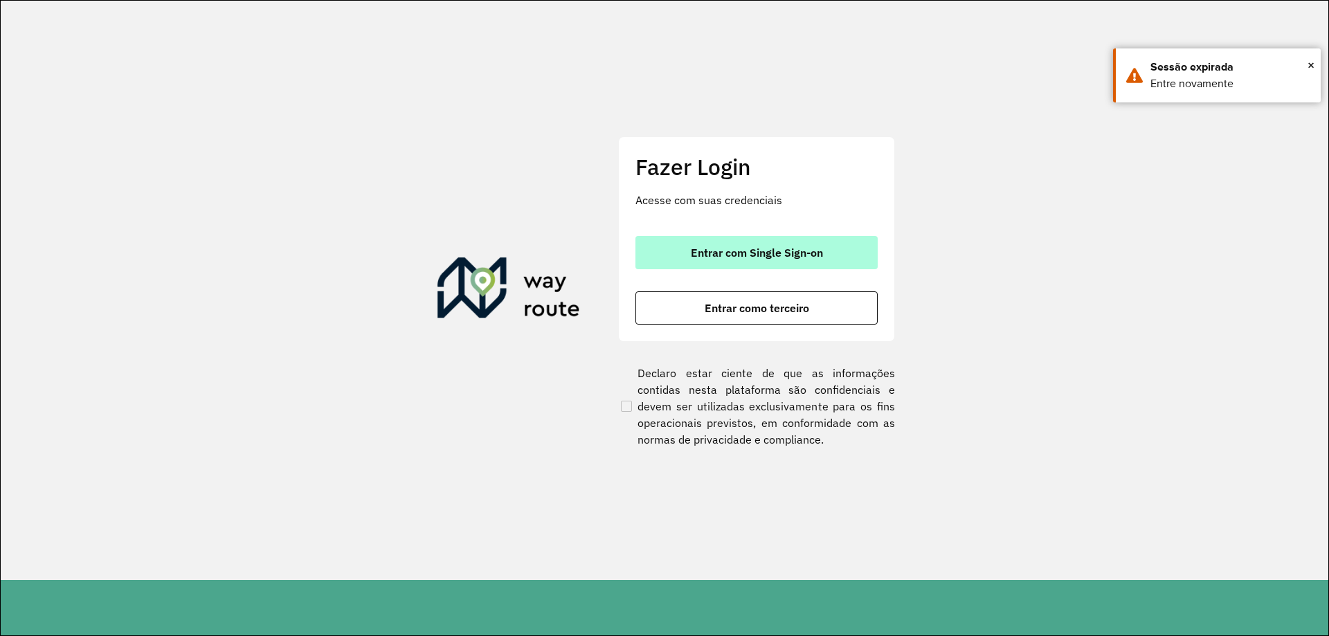
click at [737, 255] on span "Entrar com Single Sign-on" at bounding box center [757, 252] width 132 height 11
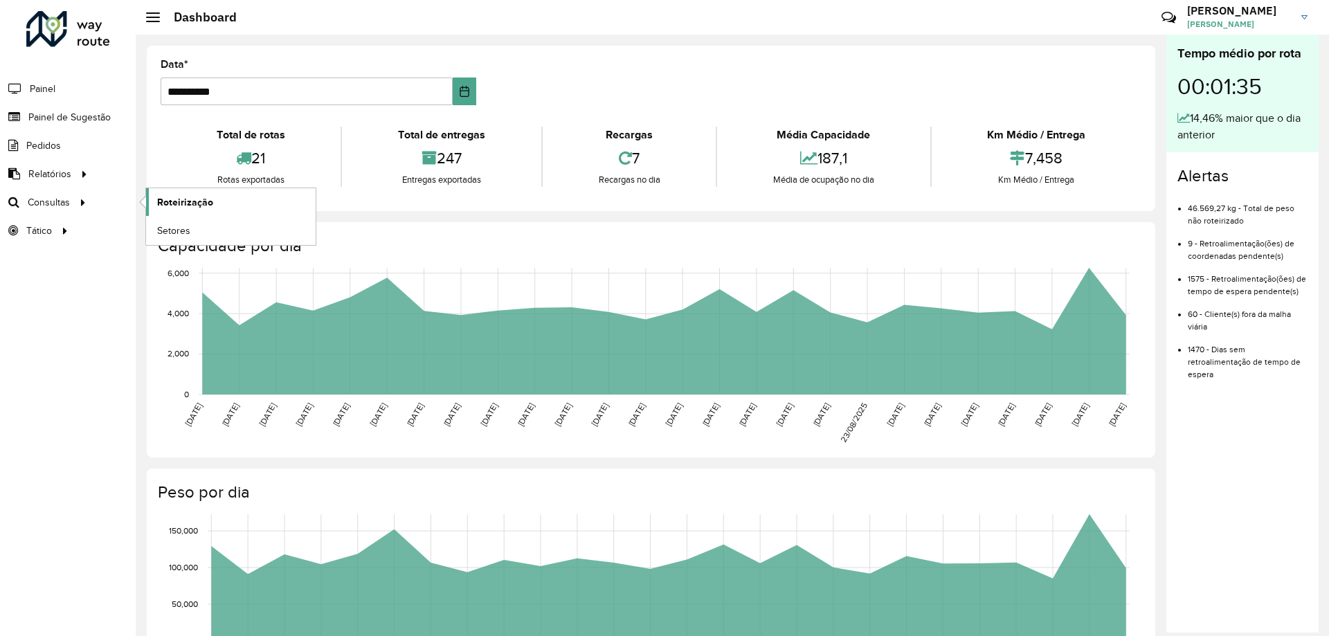
click at [197, 205] on span "Roteirização" at bounding box center [185, 202] width 56 height 15
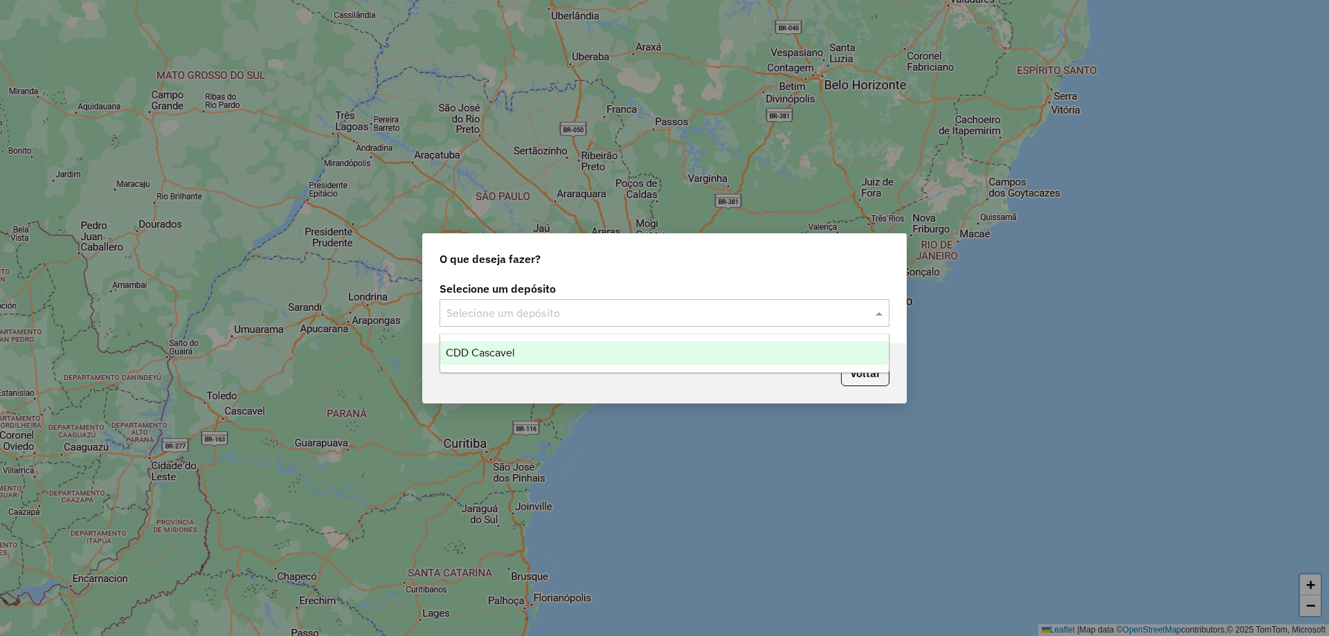
click at [557, 303] on div "Selecione um depósito" at bounding box center [665, 313] width 450 height 28
click at [525, 350] on div "CDD Cascavel" at bounding box center [664, 353] width 449 height 24
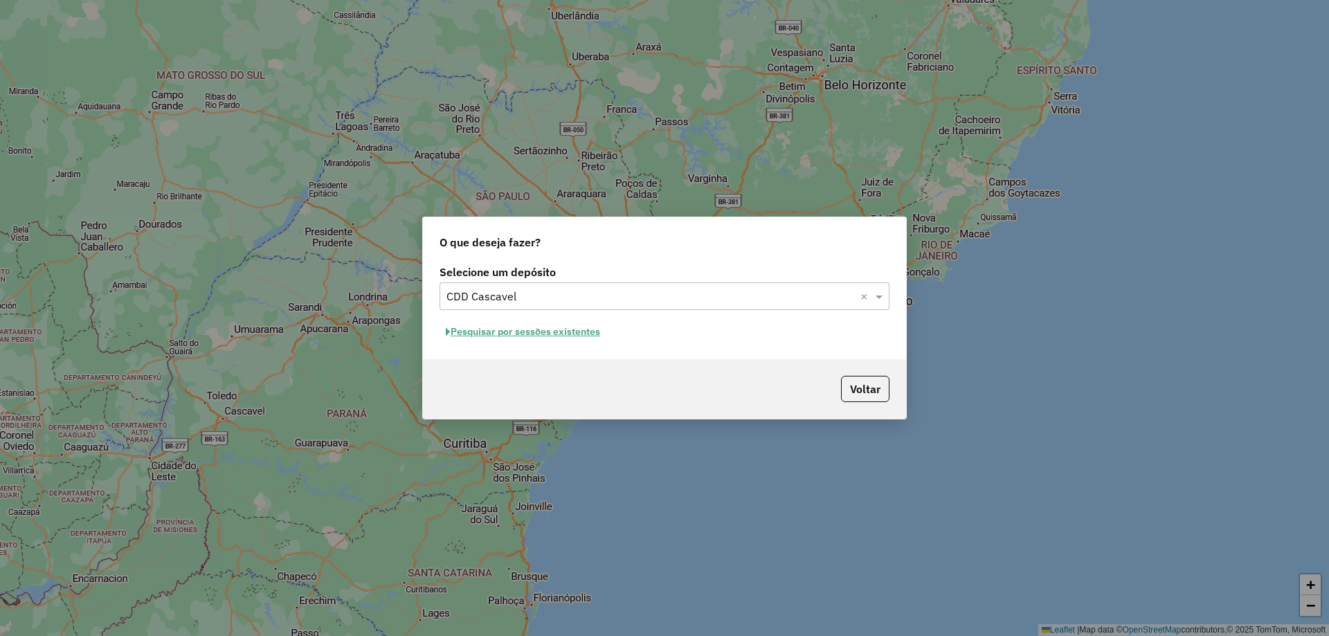
click at [522, 332] on button "Pesquisar por sessões existentes" at bounding box center [523, 331] width 167 height 21
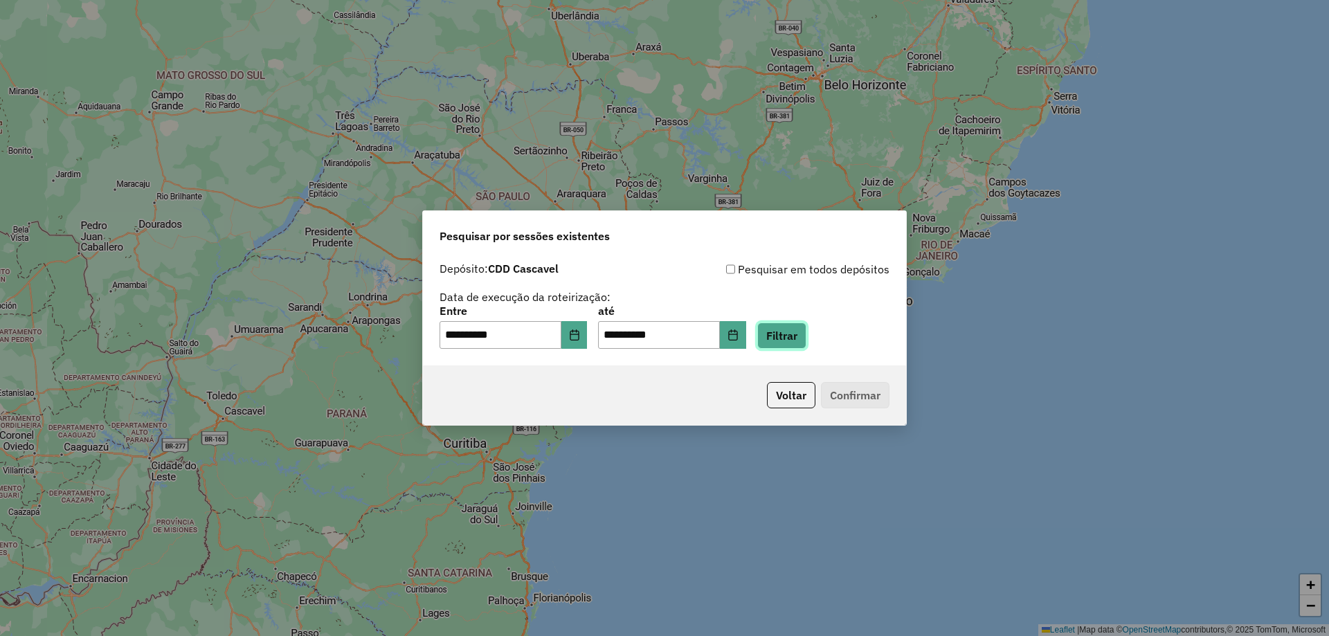
click at [807, 328] on button "Filtrar" at bounding box center [781, 336] width 49 height 26
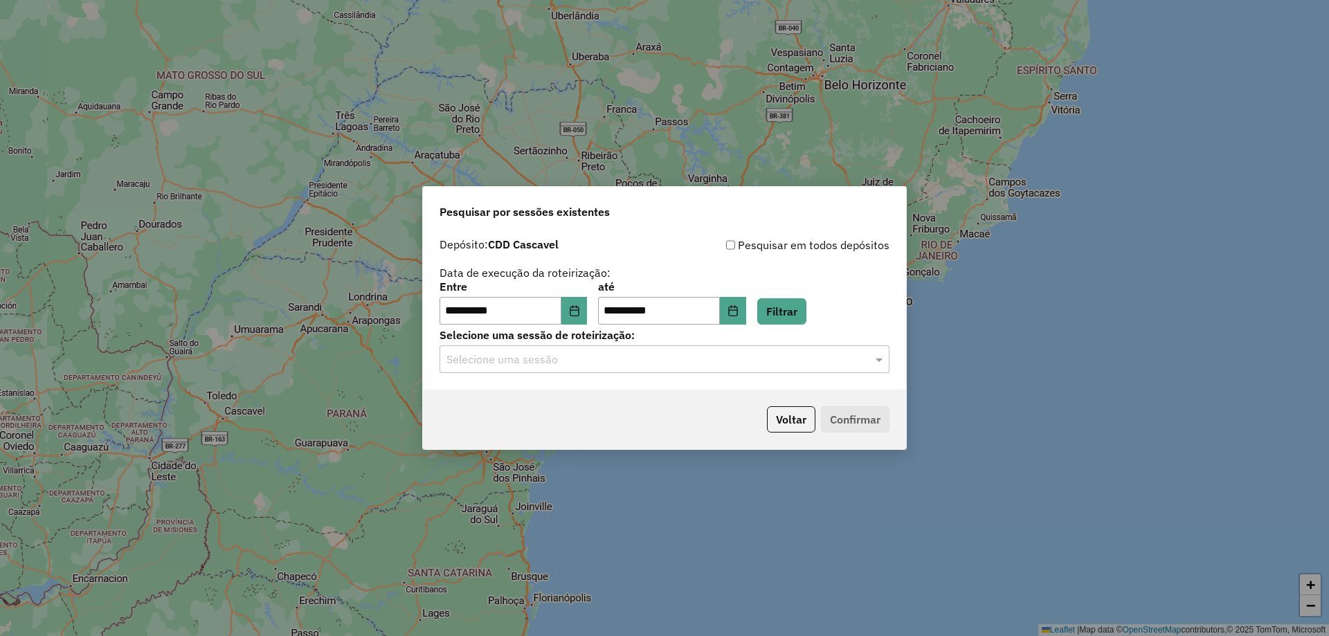
click at [617, 356] on input "text" at bounding box center [651, 360] width 408 height 17
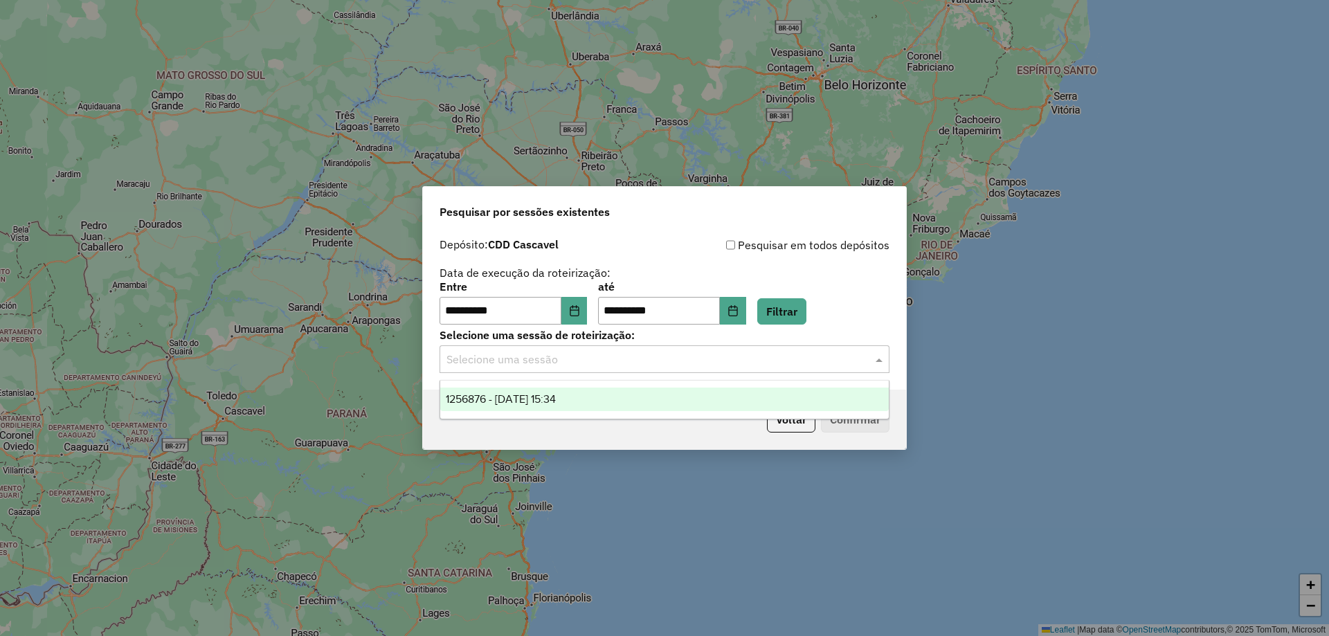
click at [548, 404] on span "1256876 - 01/09/2025 15:34" at bounding box center [501, 399] width 110 height 12
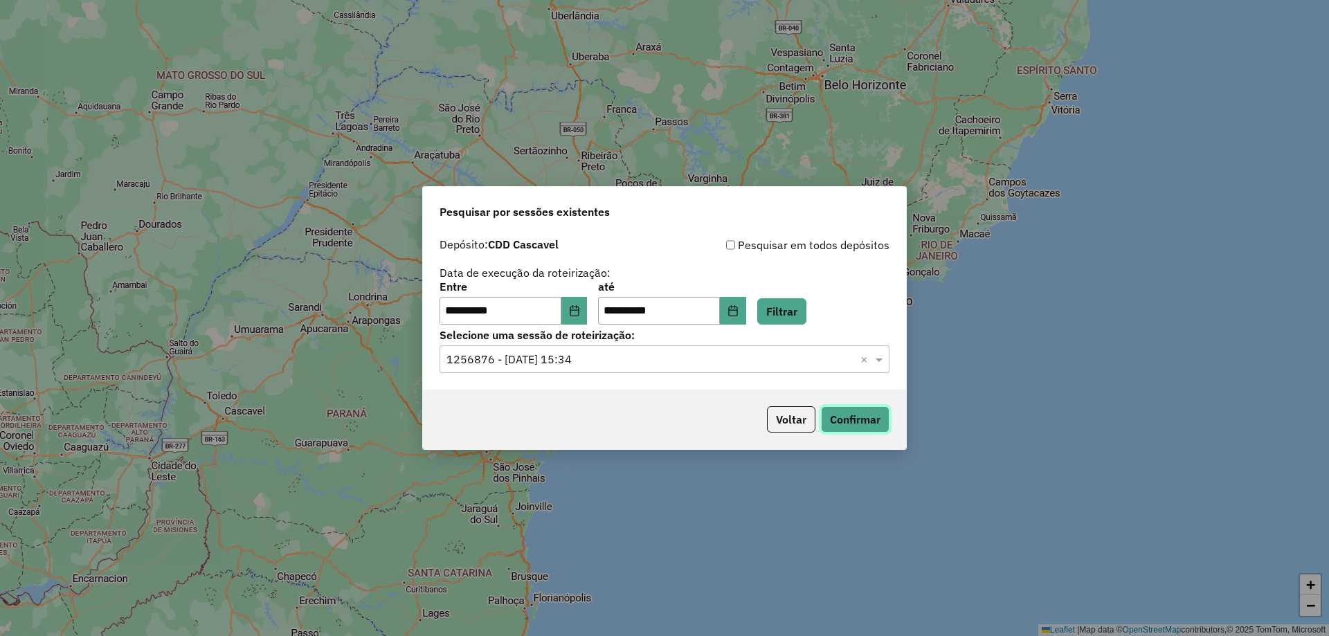
click at [861, 411] on button "Confirmar" at bounding box center [855, 419] width 69 height 26
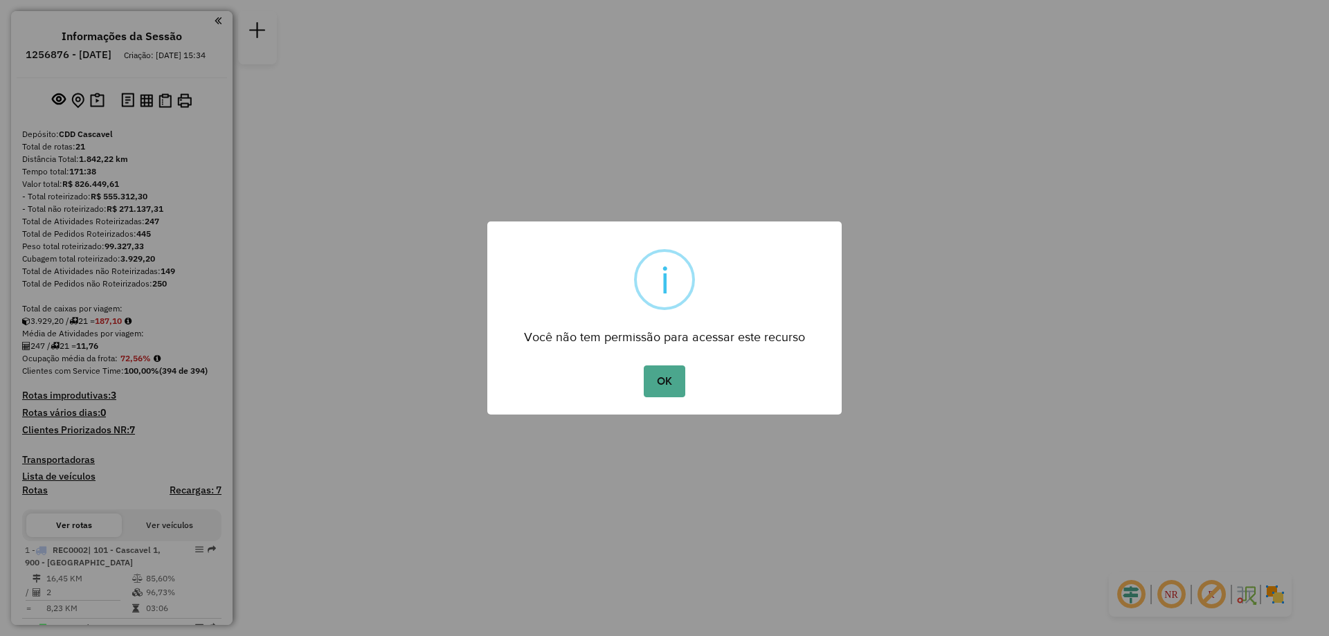
drag, startPoint x: 647, startPoint y: 390, endPoint x: 623, endPoint y: 393, distance: 24.4
click at [649, 390] on button "OK" at bounding box center [664, 382] width 41 height 32
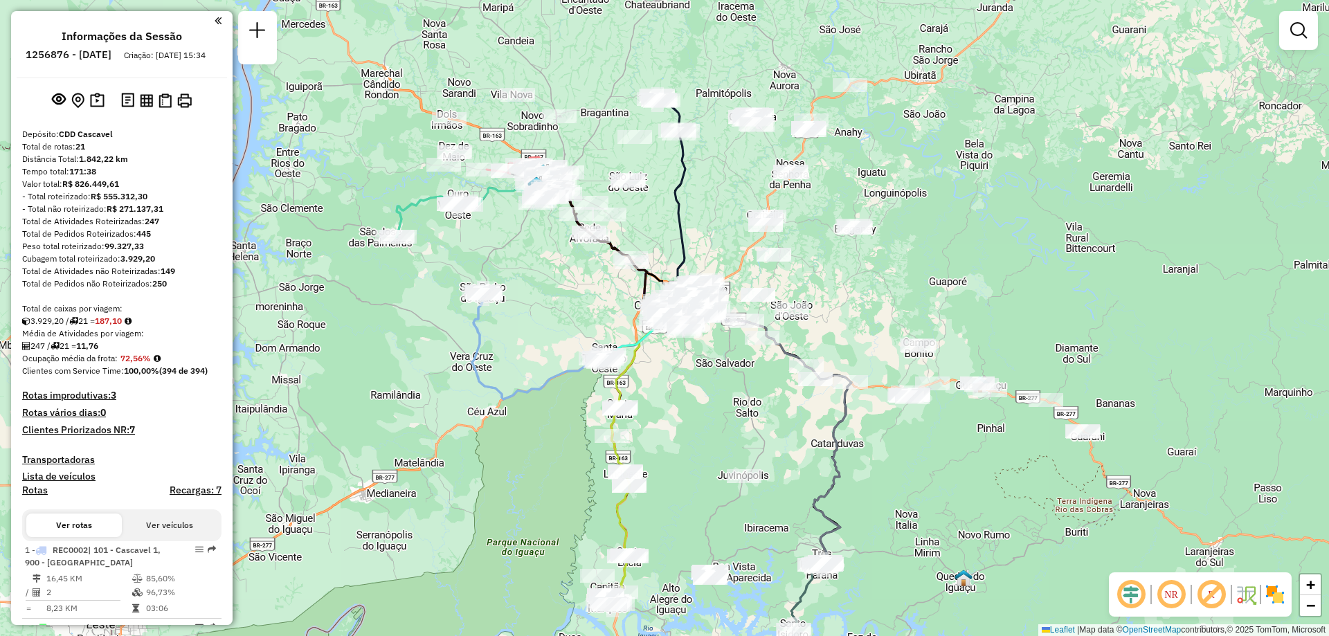
scroll to position [138, 0]
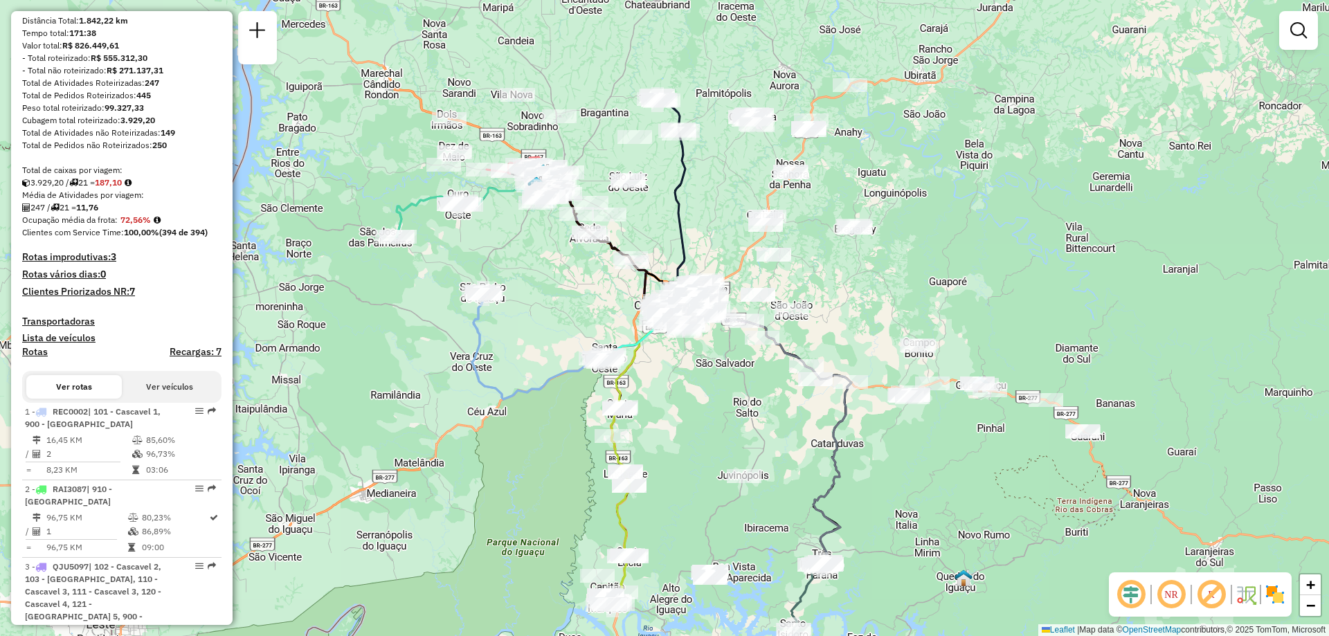
select select "**********"
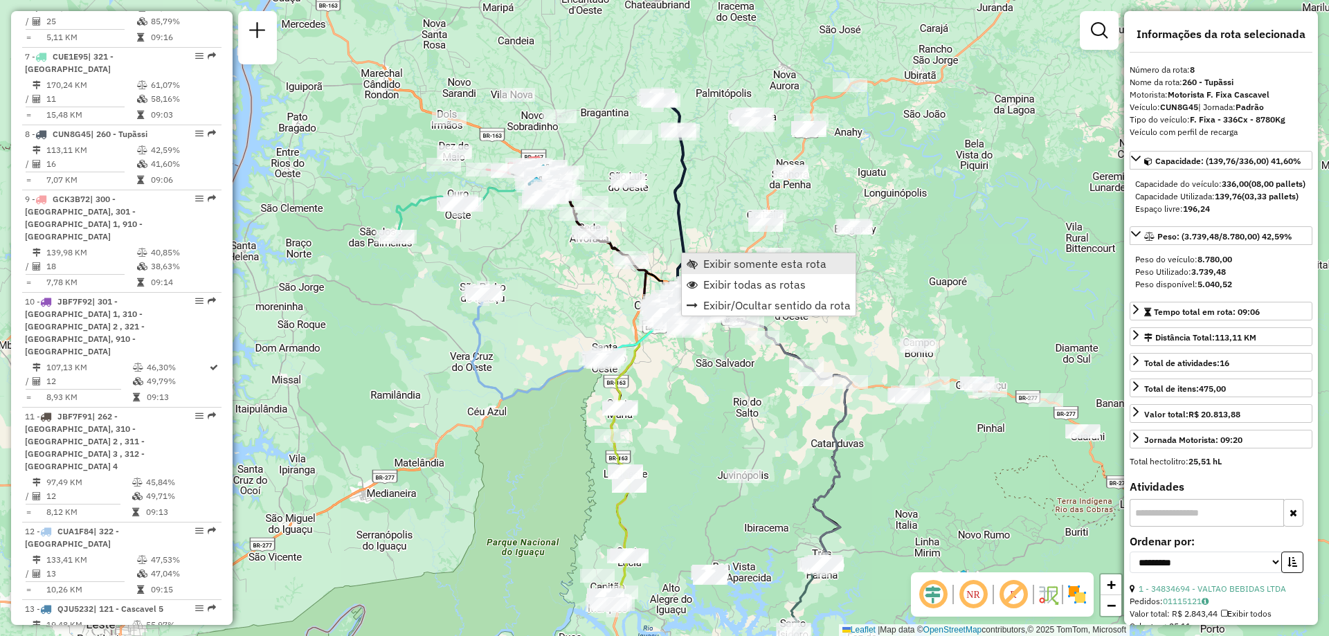
scroll to position [1185, 0]
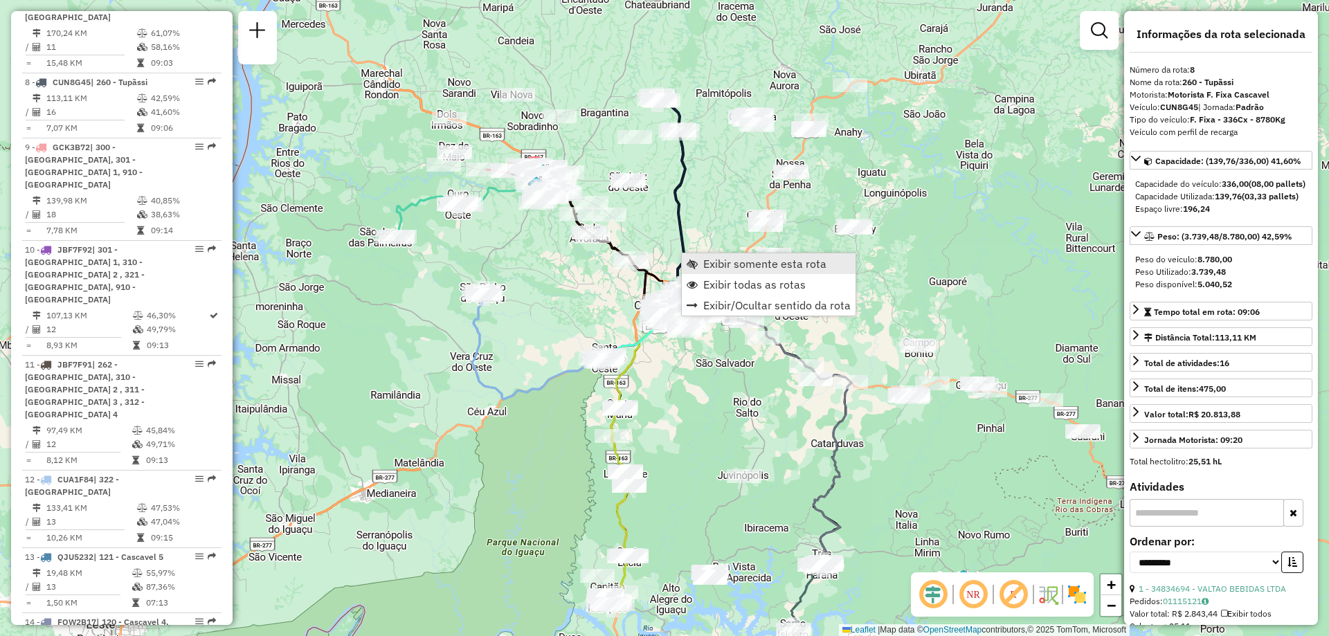
click at [696, 263] on span "Exibir somente esta rota" at bounding box center [692, 263] width 11 height 11
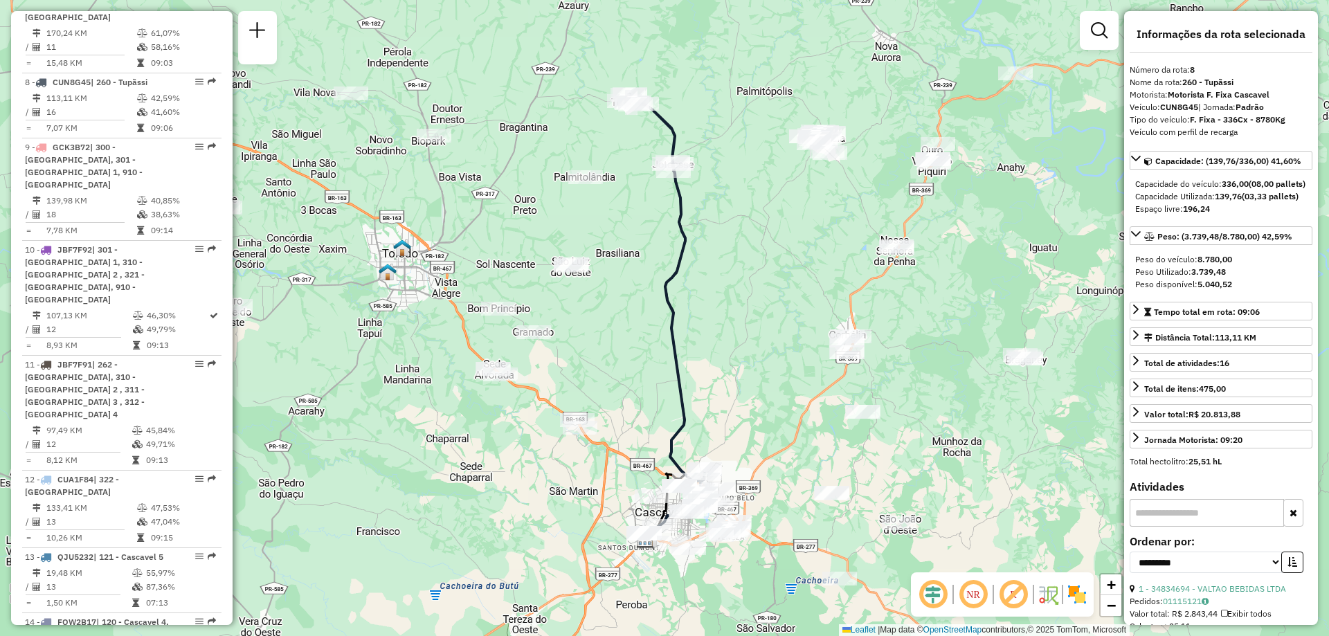
click at [968, 597] on em at bounding box center [973, 594] width 33 height 33
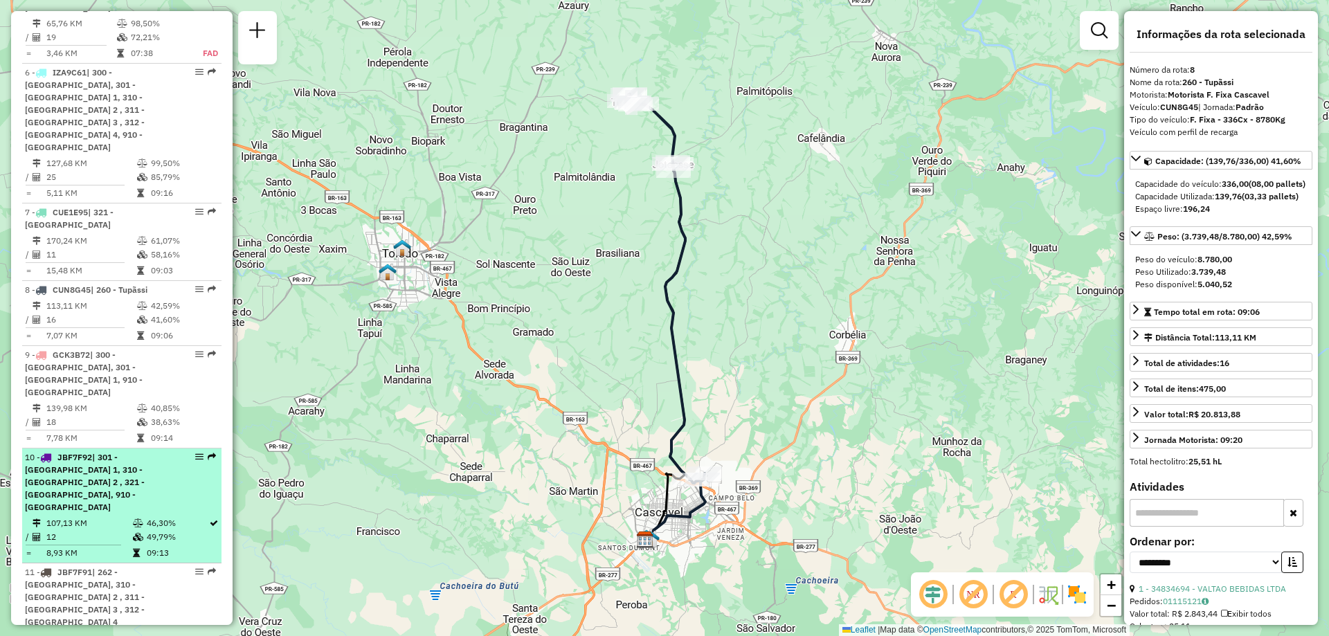
scroll to position [908, 0]
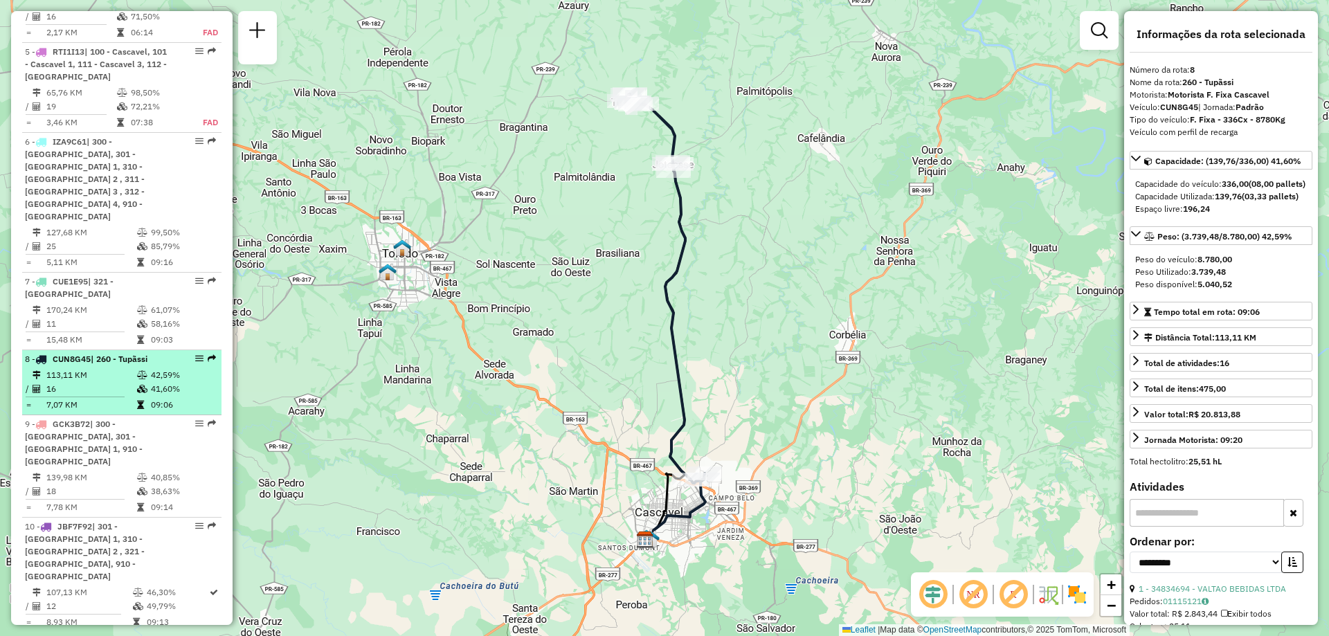
click at [102, 368] on td "113,11 KM" at bounding box center [91, 375] width 91 height 14
click at [107, 382] on td "16" at bounding box center [91, 389] width 91 height 14
click at [114, 368] on td "113,11 KM" at bounding box center [91, 375] width 91 height 14
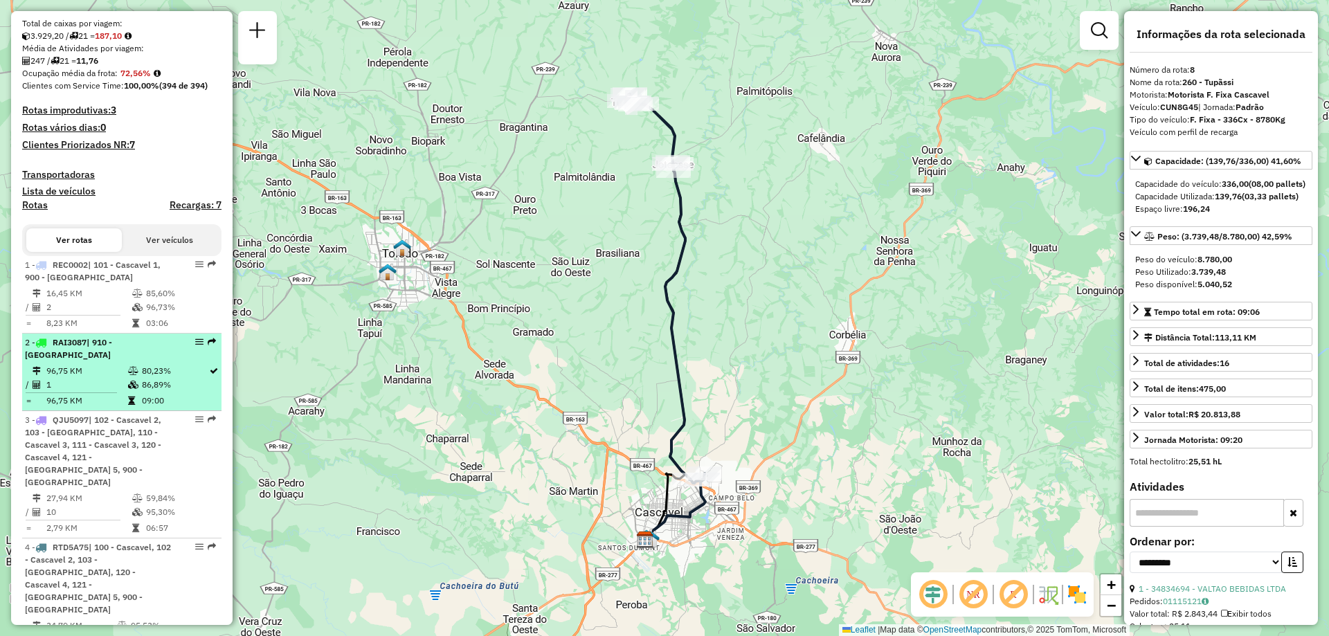
scroll to position [424, 0]
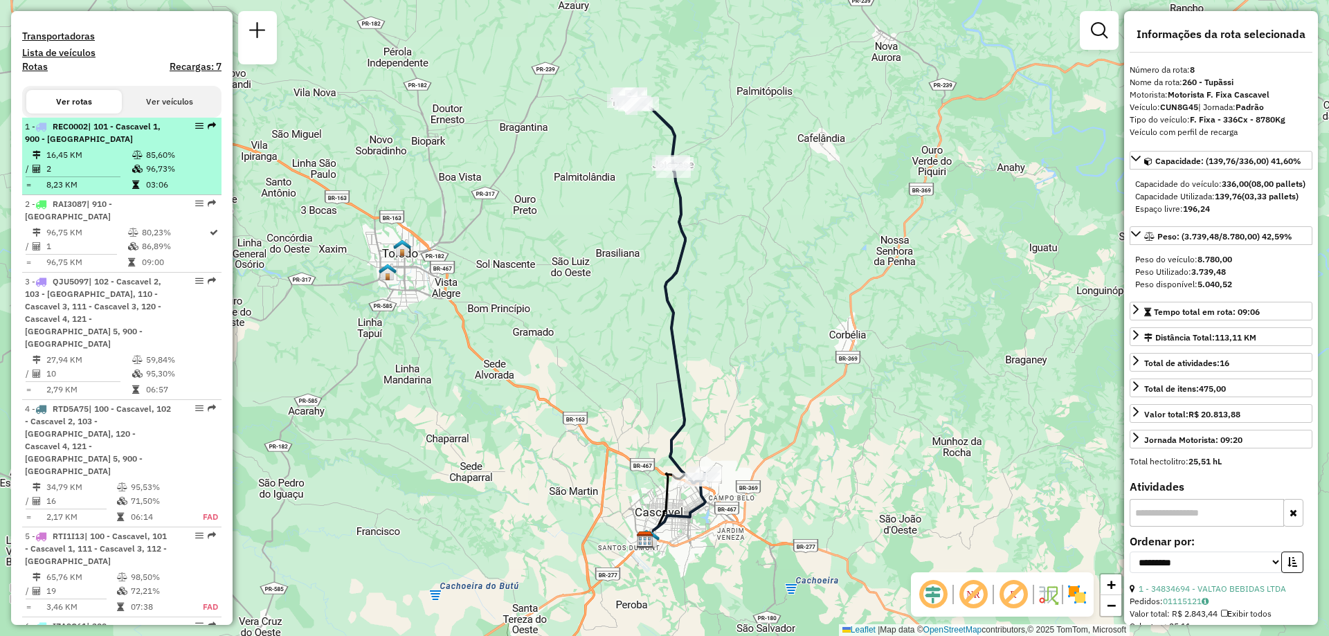
click at [84, 144] on span "| 101 - Cascavel 1, 900 - [GEOGRAPHIC_DATA]" at bounding box center [93, 132] width 136 height 23
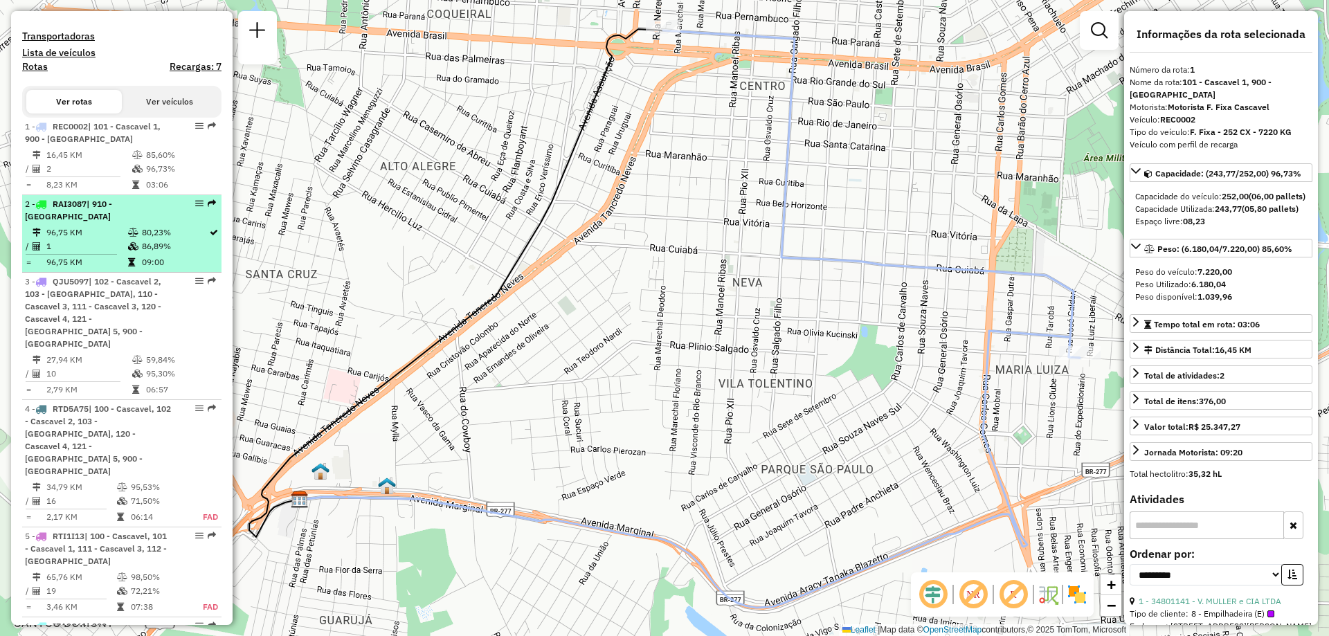
click at [96, 237] on li "2 - RAI3087 | 910 - [GEOGRAPHIC_DATA] 96,75 KM 80,23% / 1 86,89% = 96,75 KM 09:…" at bounding box center [121, 234] width 199 height 78
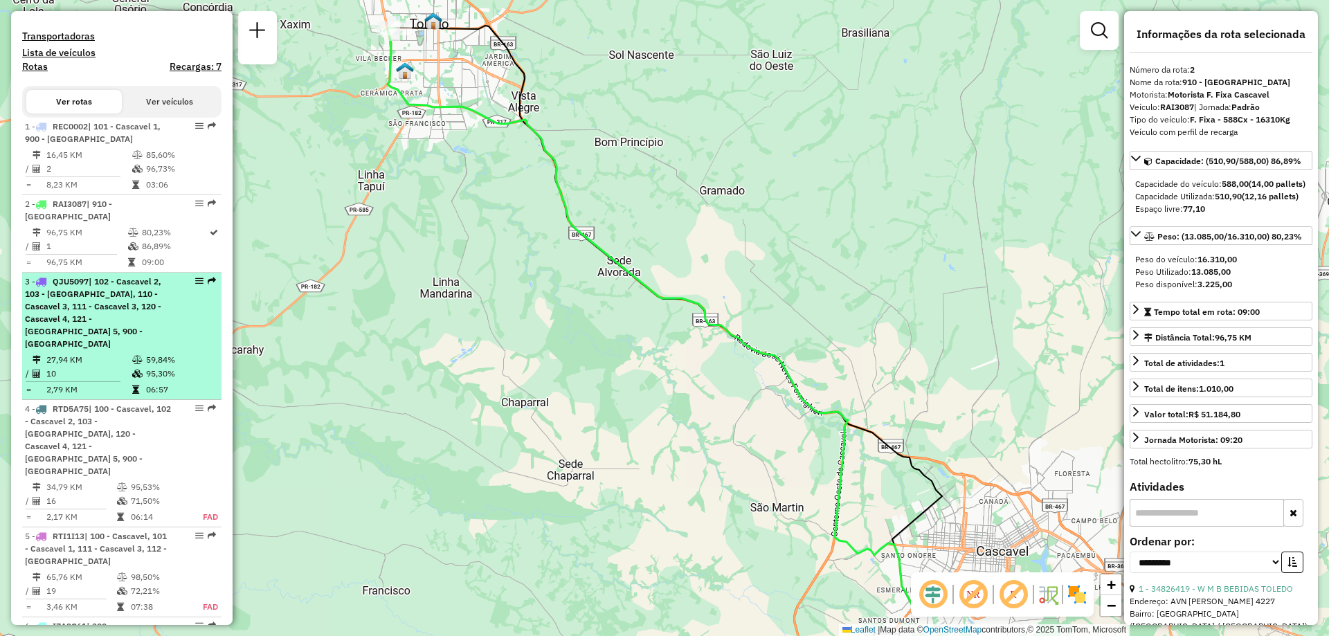
click at [79, 320] on span "| 102 - Cascavel 2, 103 - [GEOGRAPHIC_DATA], 110 - Cascavel 3, 111 - Cascavel 3…" at bounding box center [93, 312] width 136 height 73
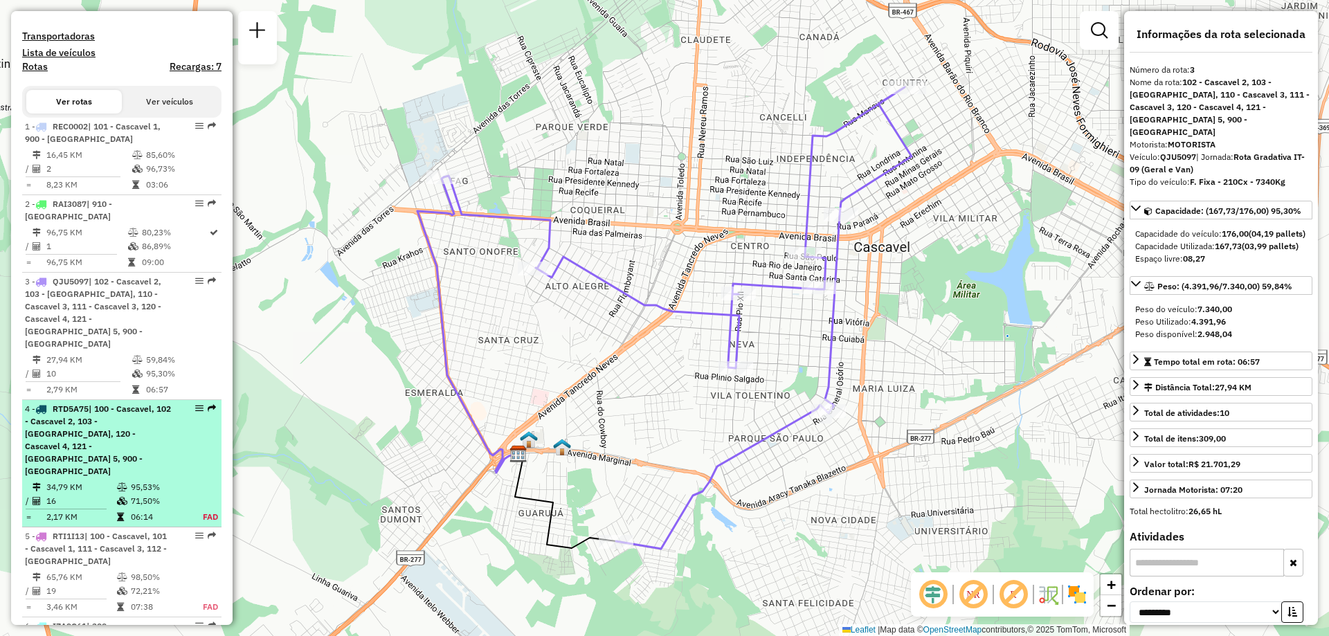
click at [82, 442] on span "| 100 - Cascavel, 102 - Cascavel 2, 103 - [GEOGRAPHIC_DATA], 120 - Cascavel 4, …" at bounding box center [98, 440] width 146 height 73
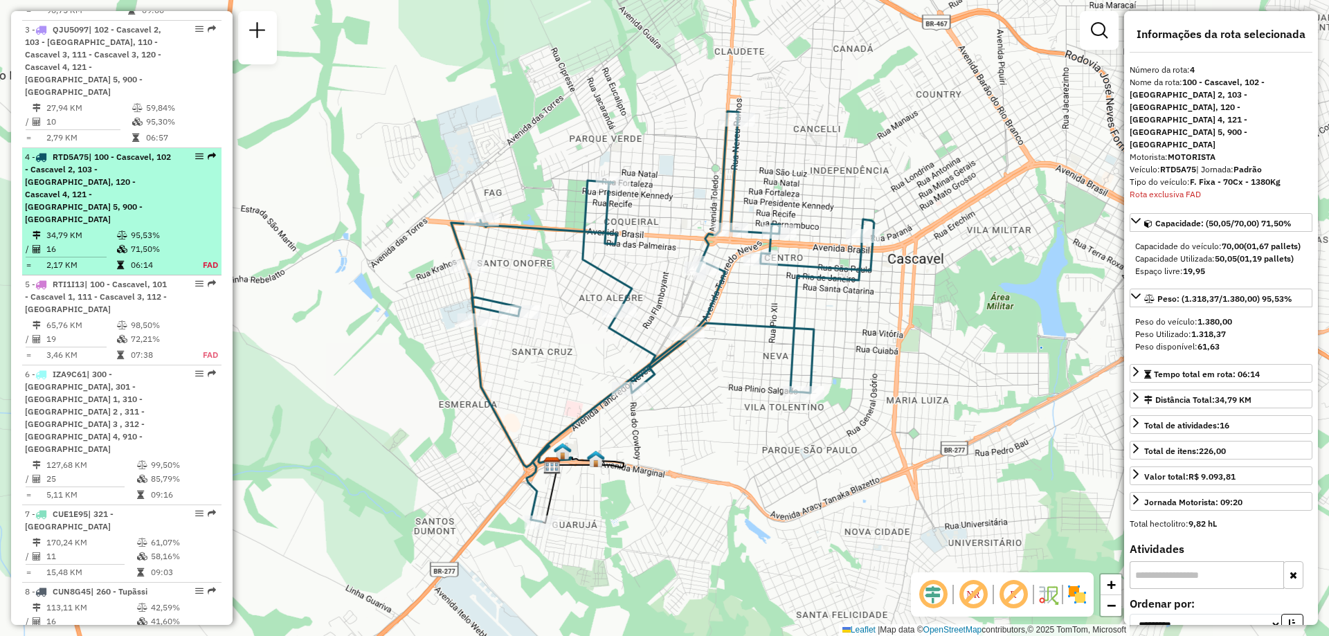
scroll to position [813, 0]
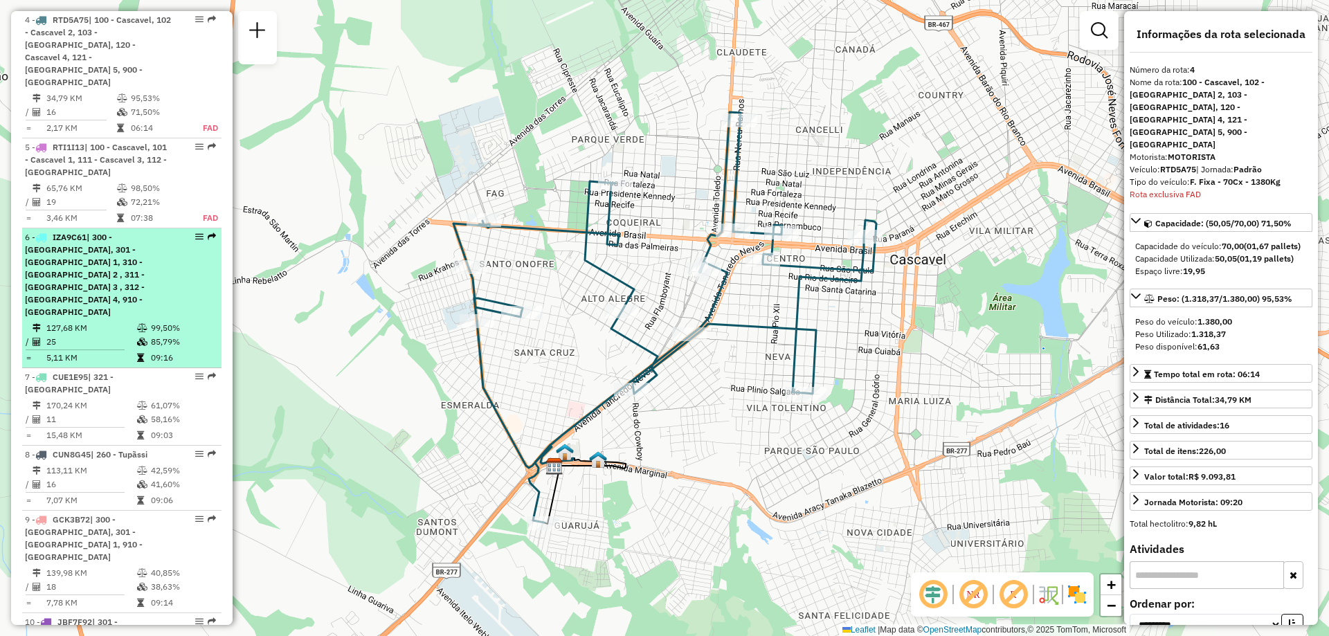
click at [85, 248] on span "| 300 - [GEOGRAPHIC_DATA], 301 - [GEOGRAPHIC_DATA] 1, 310 - [GEOGRAPHIC_DATA] 2…" at bounding box center [85, 274] width 120 height 85
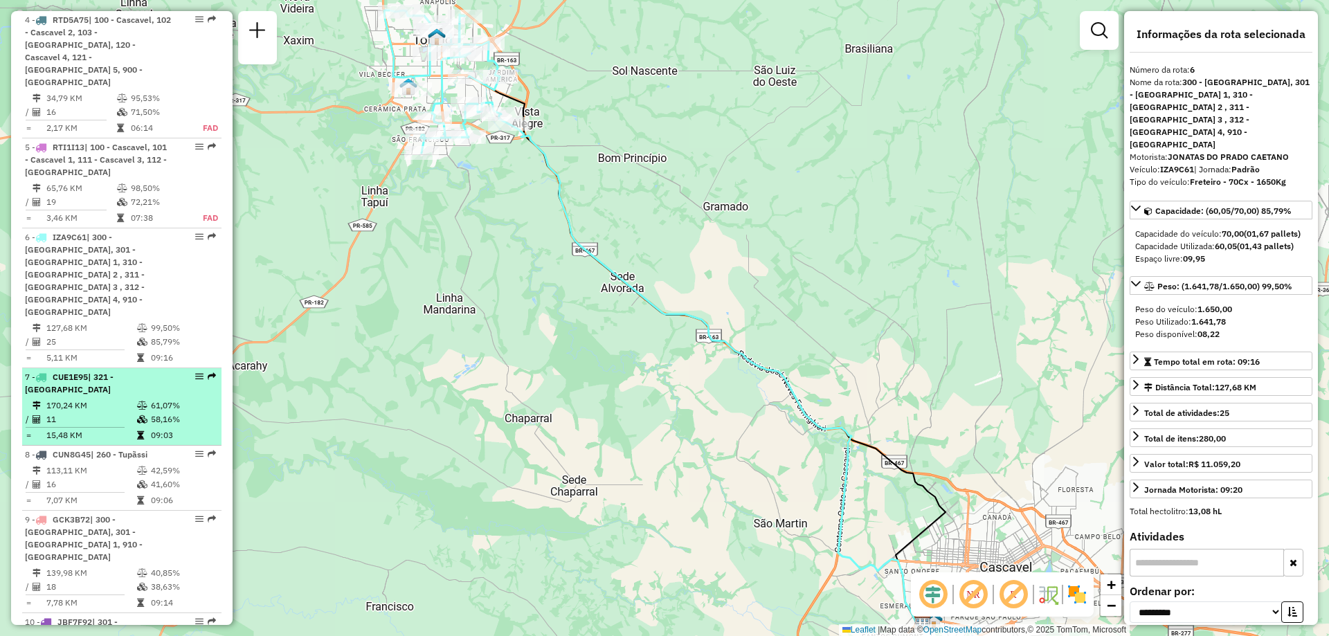
click at [87, 413] on td "11" at bounding box center [91, 420] width 91 height 14
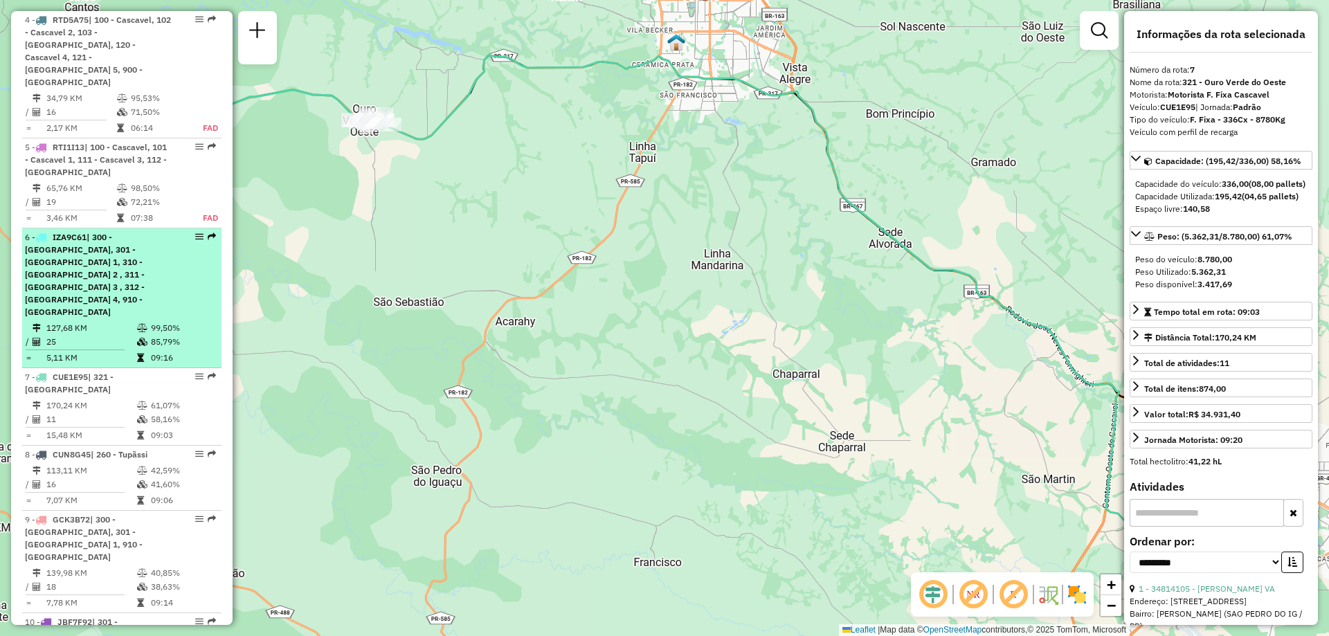
click at [92, 243] on div "6 - IZA9C61 | 300 - [GEOGRAPHIC_DATA], 301 - [GEOGRAPHIC_DATA] 1, 310 - [GEOGRA…" at bounding box center [98, 274] width 147 height 87
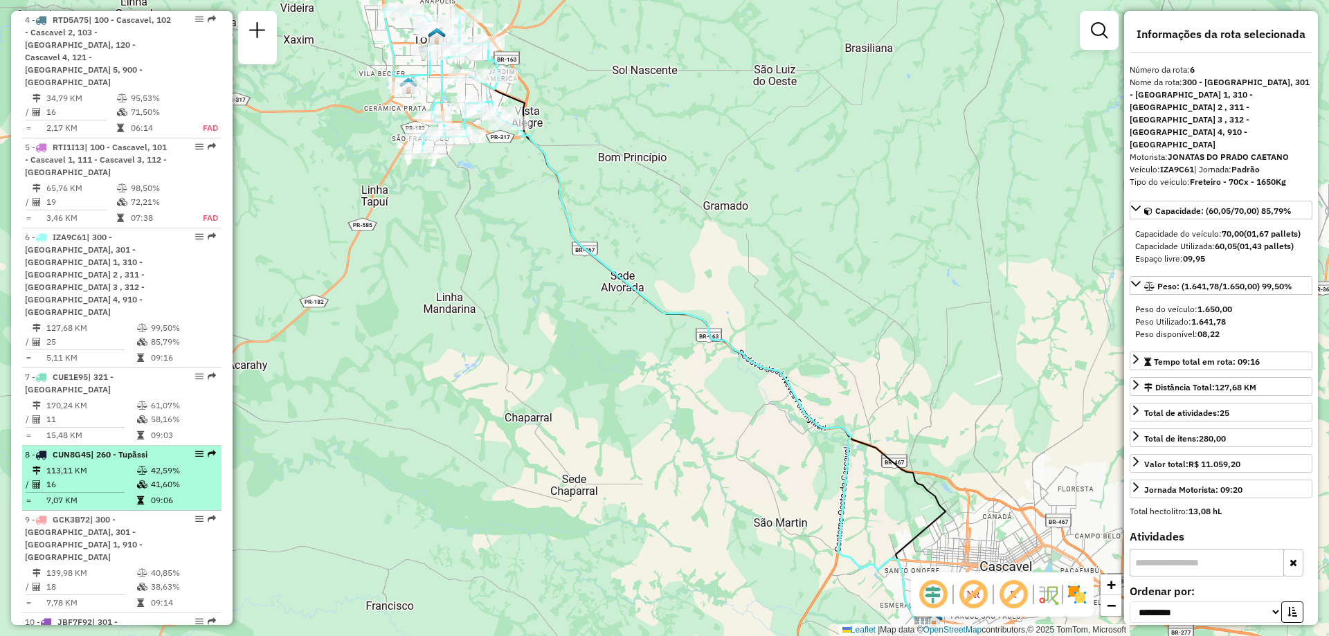
click at [121, 464] on td "113,11 KM" at bounding box center [91, 471] width 91 height 14
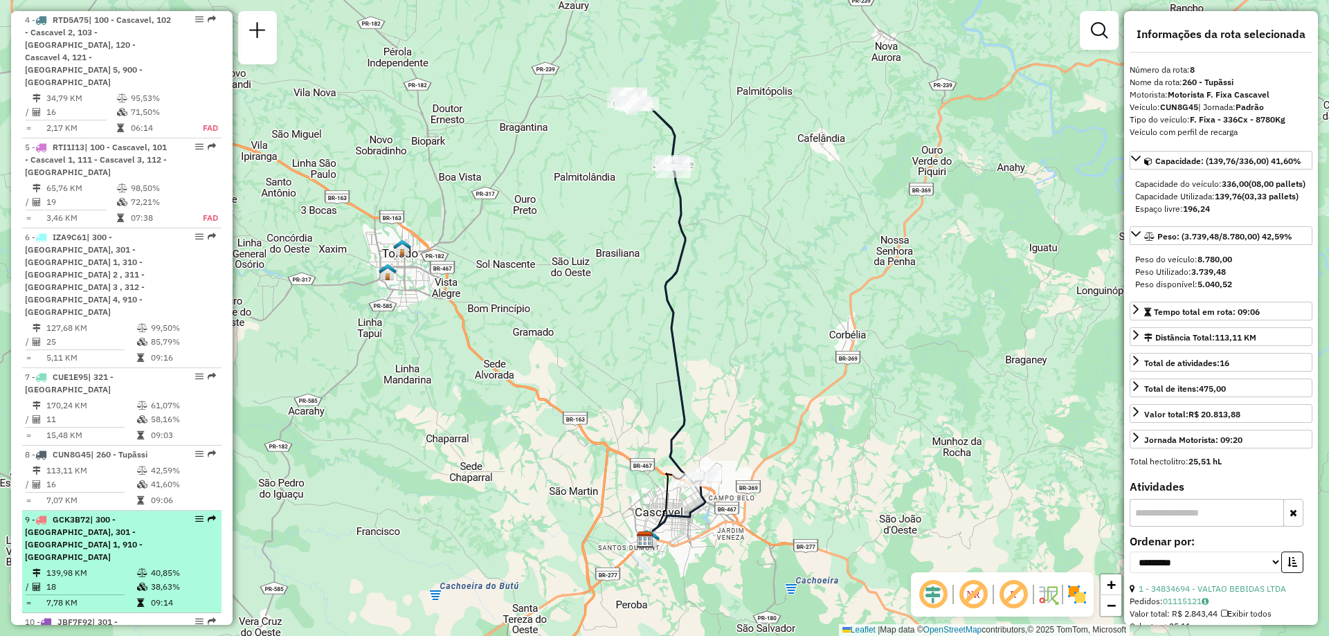
click at [92, 566] on td "139,98 KM" at bounding box center [91, 573] width 91 height 14
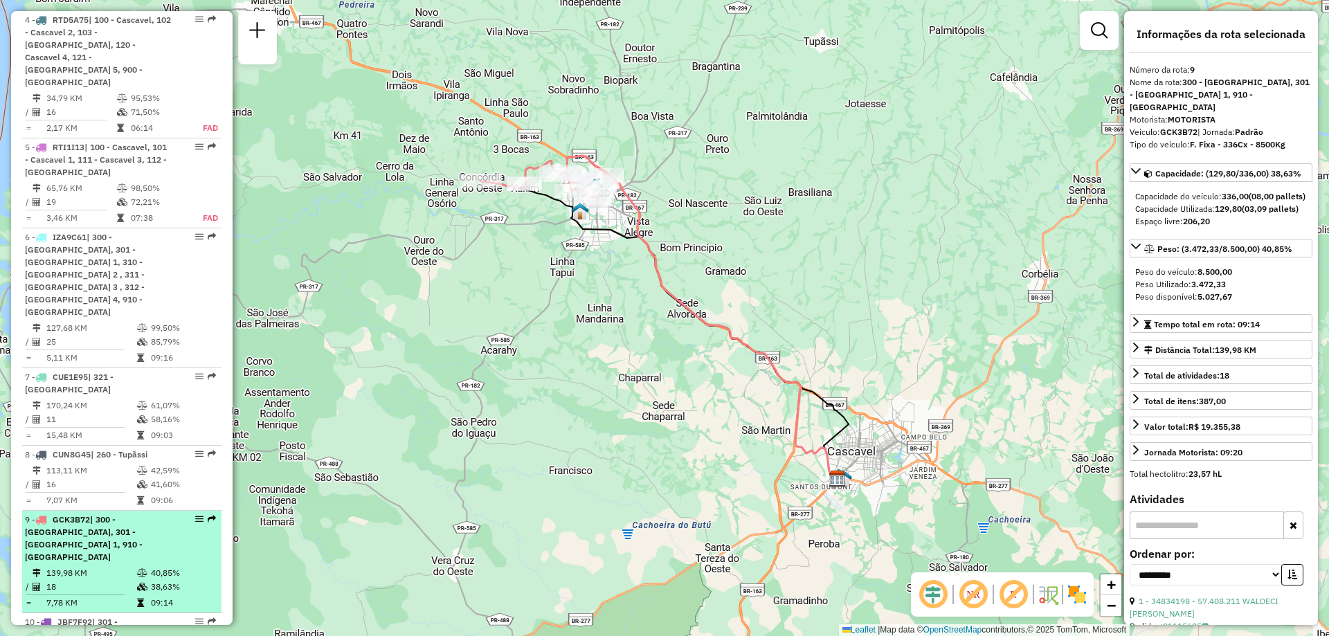
scroll to position [951, 0]
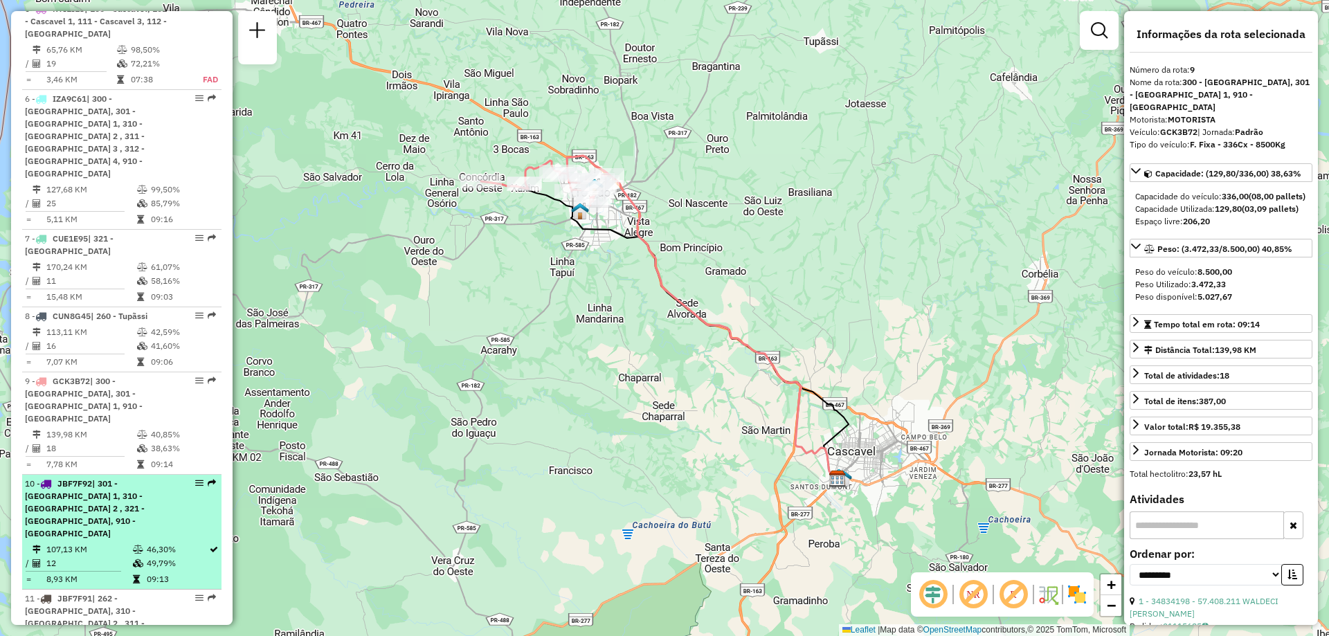
click at [80, 543] on td "107,13 KM" at bounding box center [89, 550] width 87 height 14
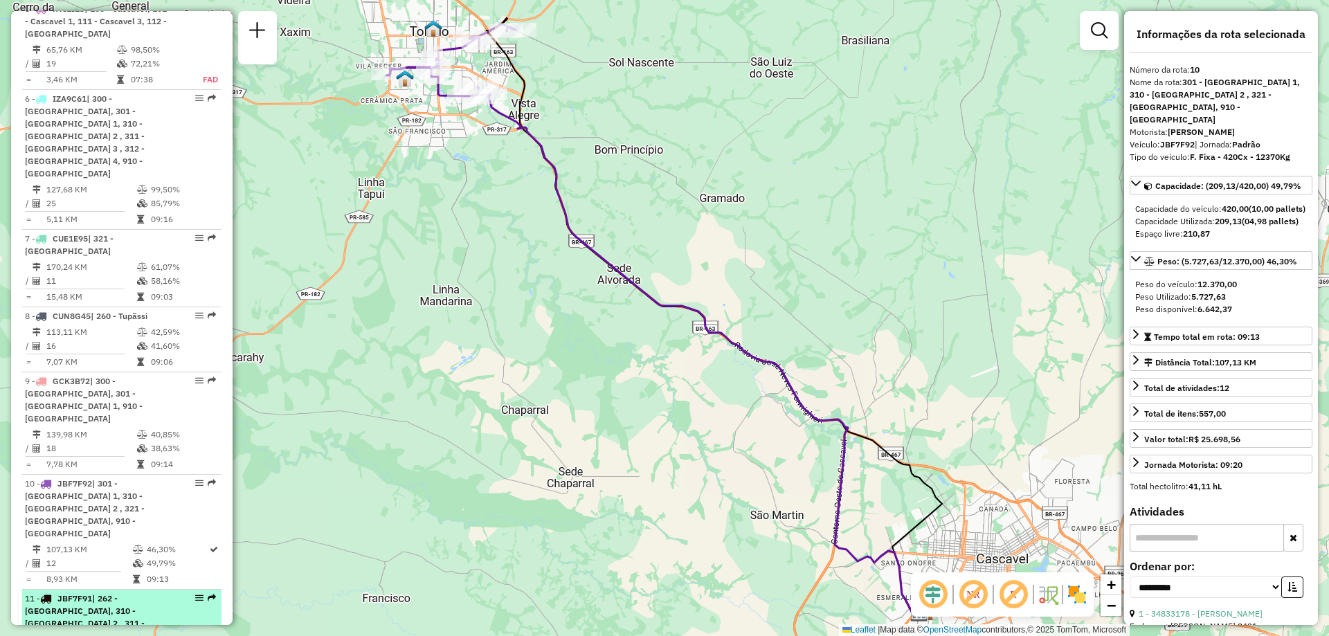
click at [96, 593] on div "11 - JBF7F91 | 262 - [GEOGRAPHIC_DATA], 310 - [GEOGRAPHIC_DATA] 2 , 311 - [GEOG…" at bounding box center [98, 624] width 147 height 62
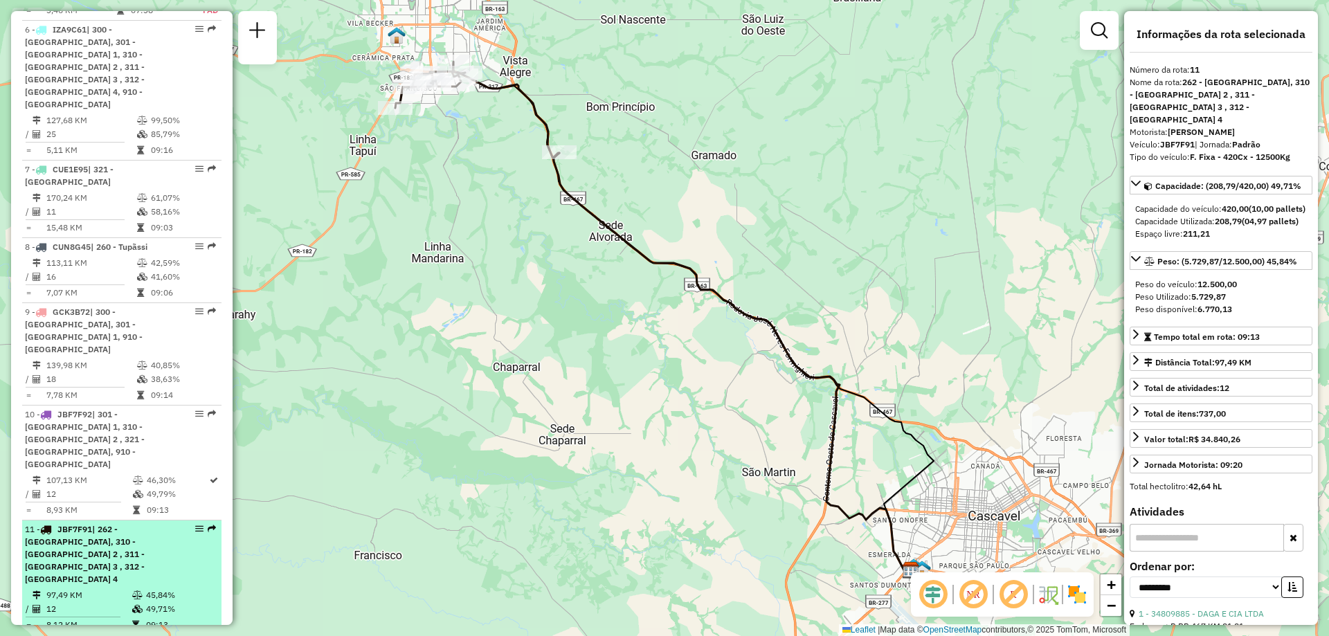
scroll to position [1090, 0]
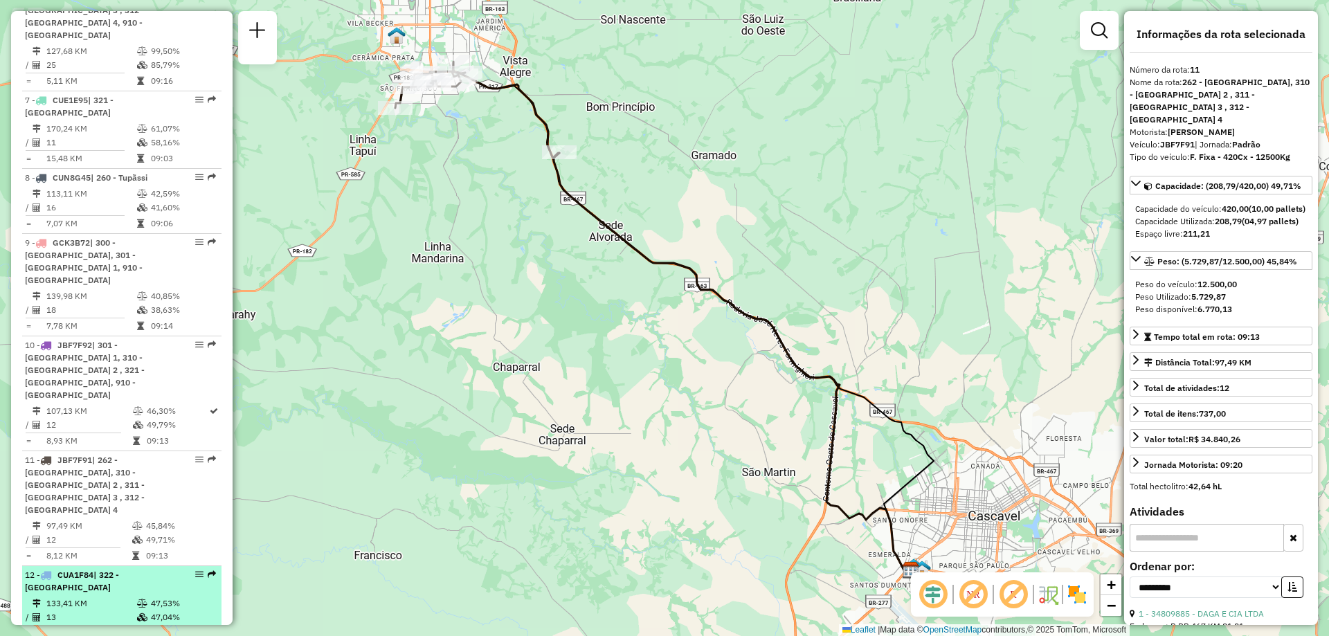
click at [87, 569] on div "12 - CUA1F84 | 322 - [GEOGRAPHIC_DATA]" at bounding box center [98, 581] width 147 height 25
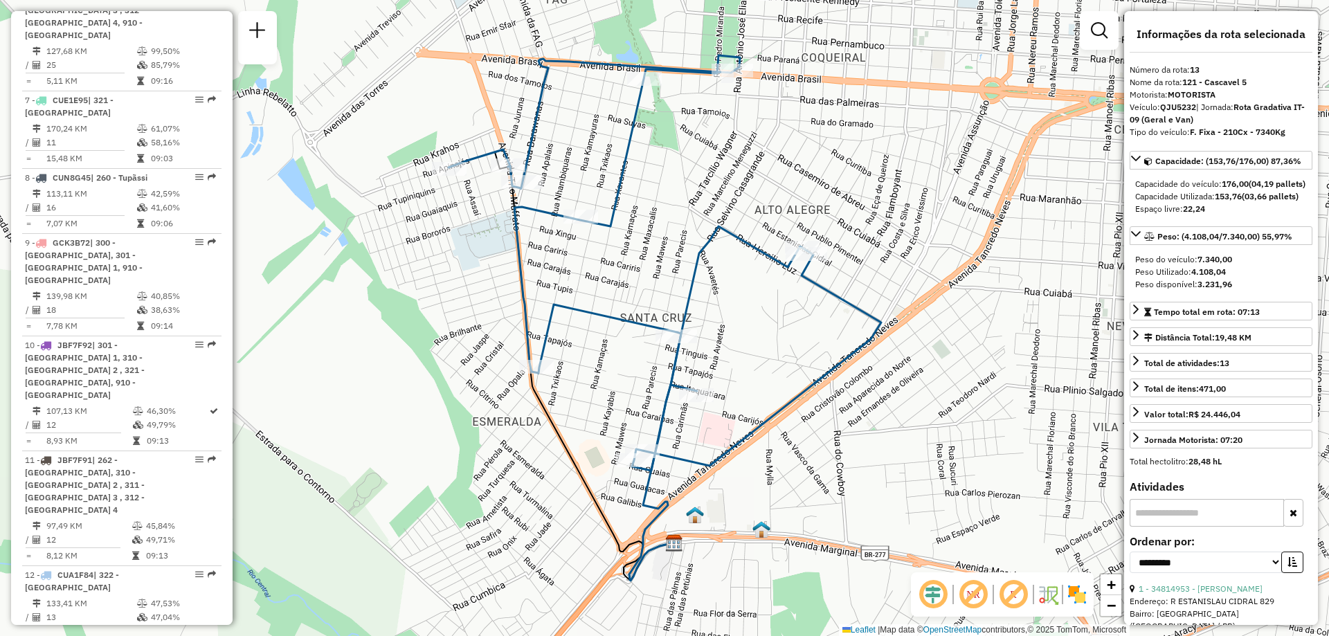
scroll to position [1228, 0]
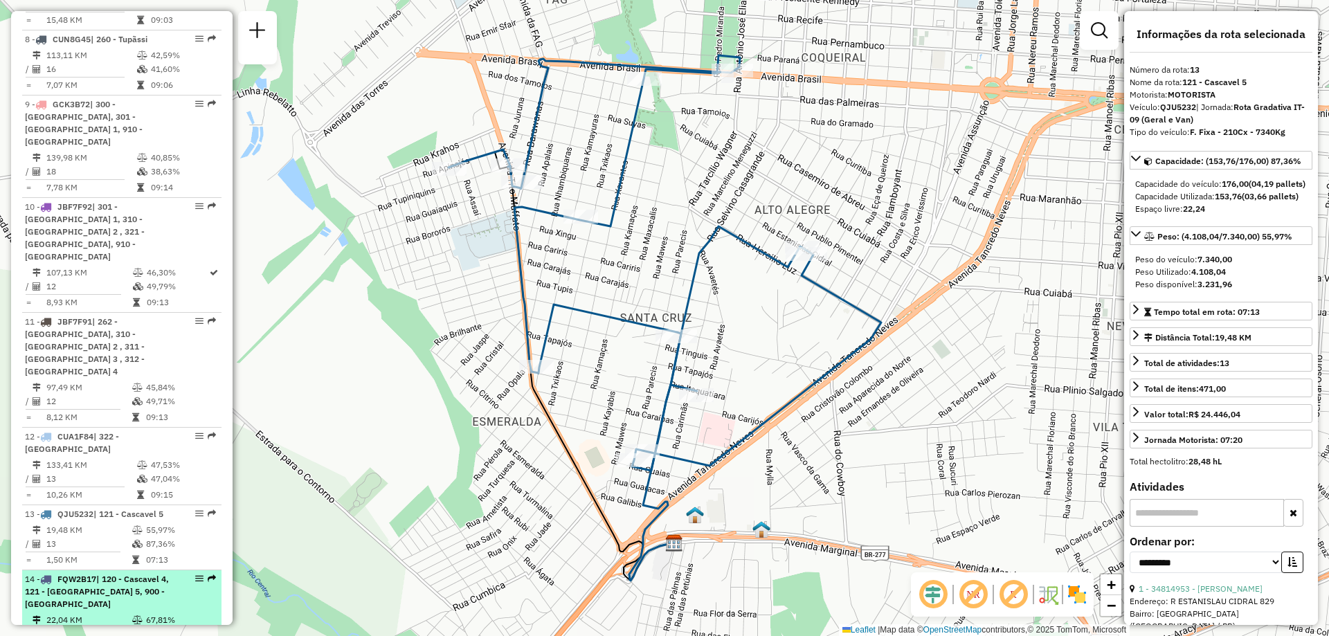
click at [98, 573] on div "14 - FQW2B17 | 120 - Cascavel 4, 121 - Cascavel 5, 900 - [GEOGRAPHIC_DATA]" at bounding box center [98, 591] width 147 height 37
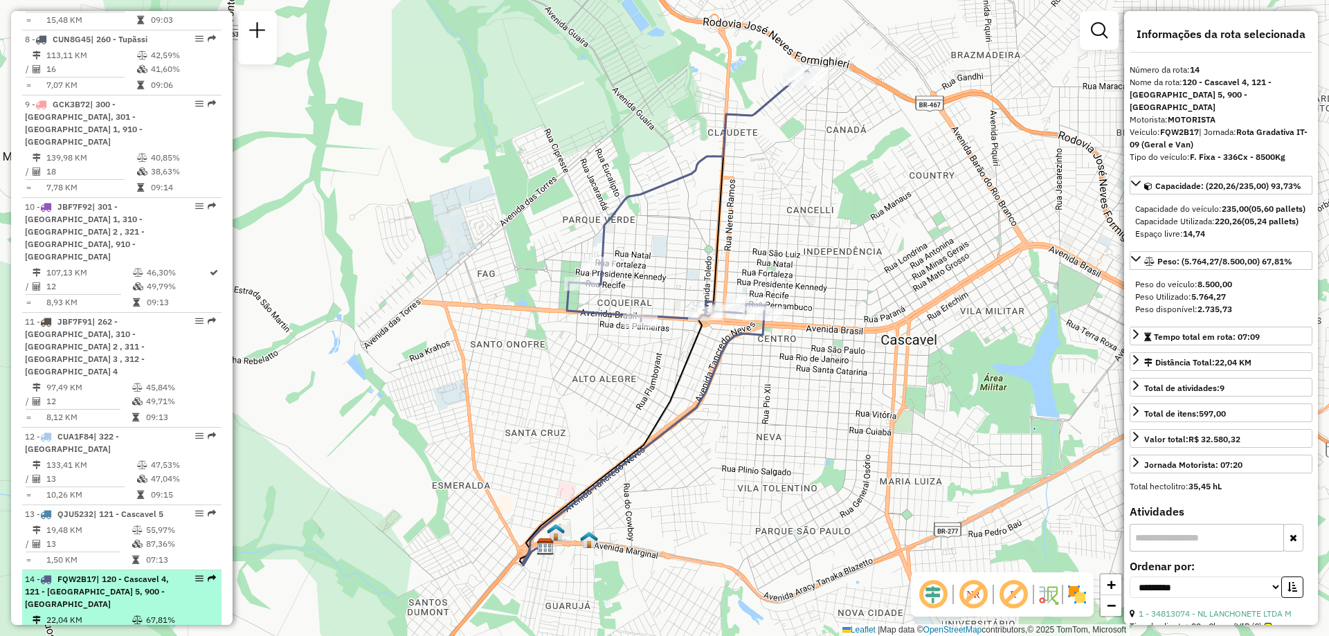
scroll to position [1367, 0]
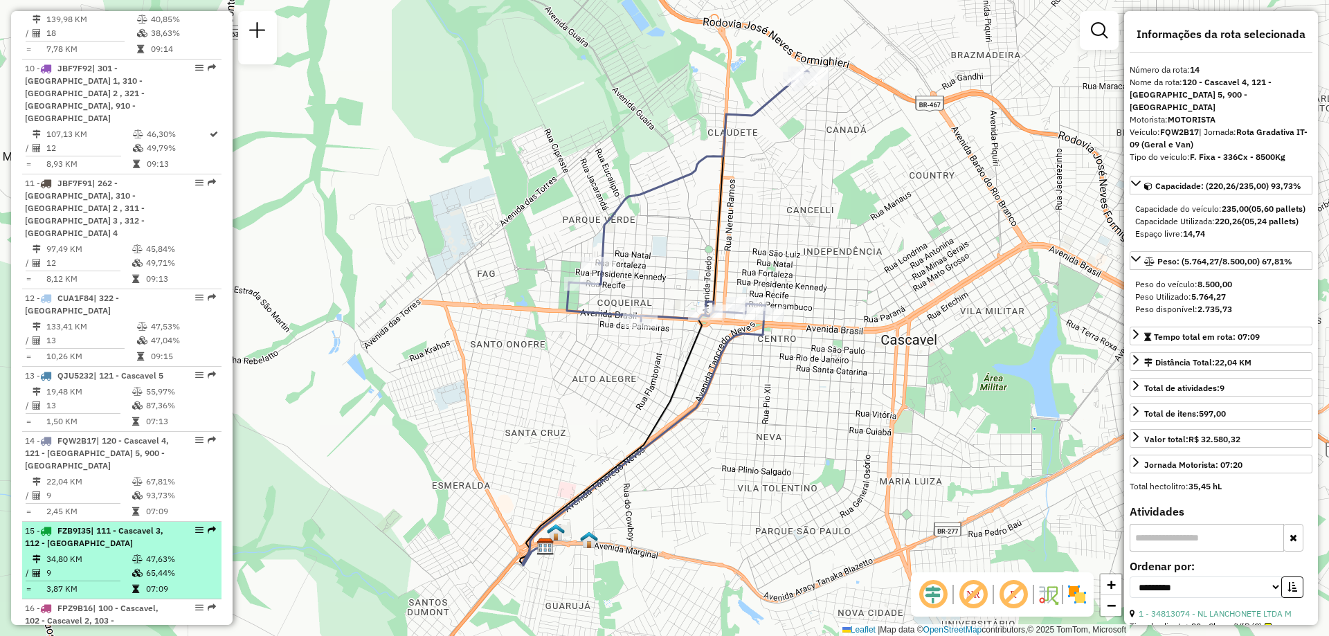
click at [106, 525] on div "15 - FZB9I35 | 111 - Cascavel 3, 112 - [GEOGRAPHIC_DATA]" at bounding box center [98, 537] width 147 height 25
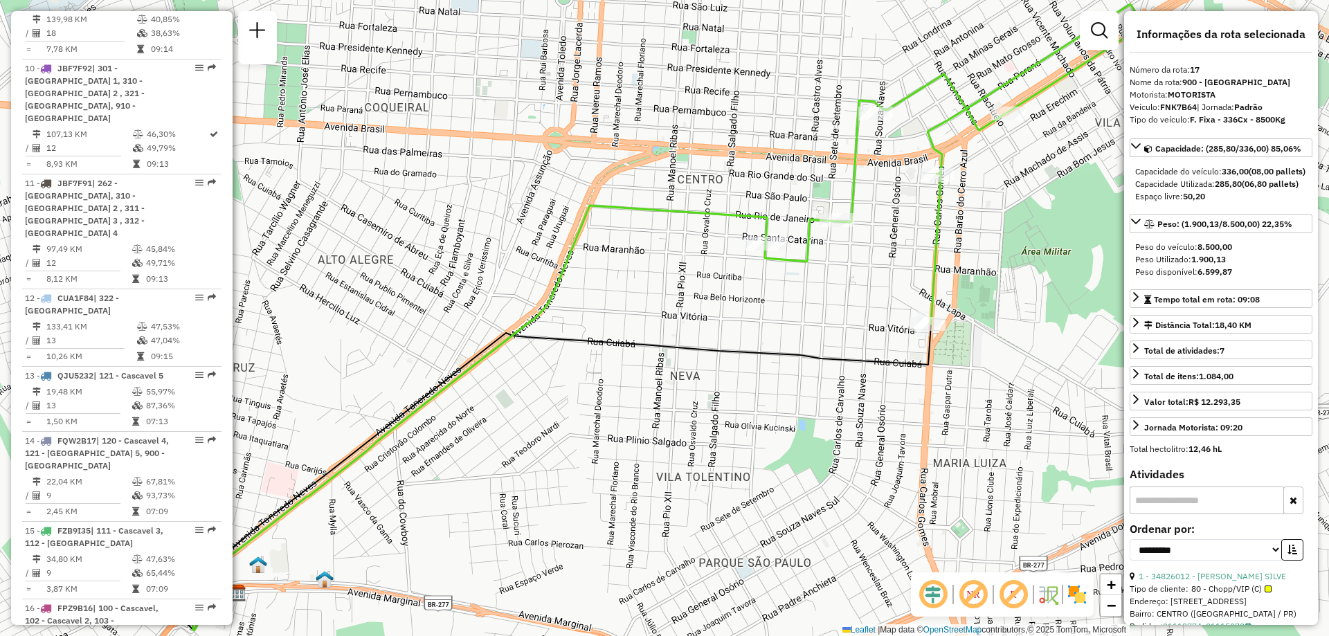
scroll to position [1574, 0]
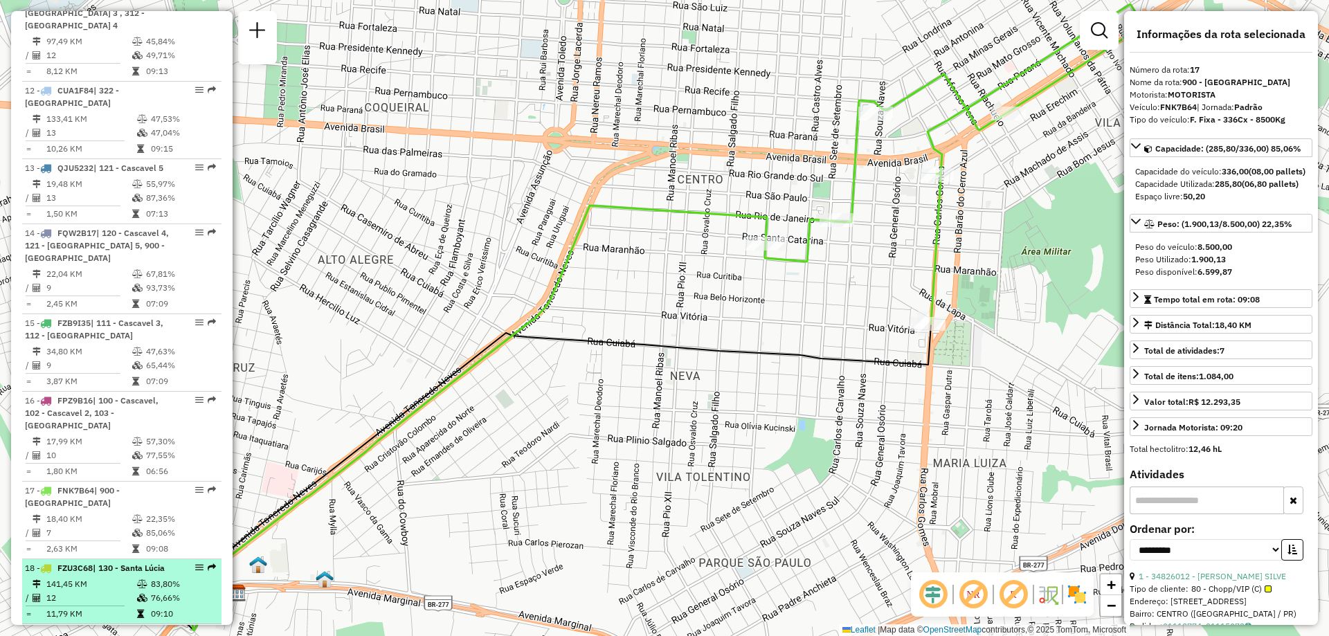
click at [91, 607] on td "11,79 KM" at bounding box center [91, 614] width 91 height 14
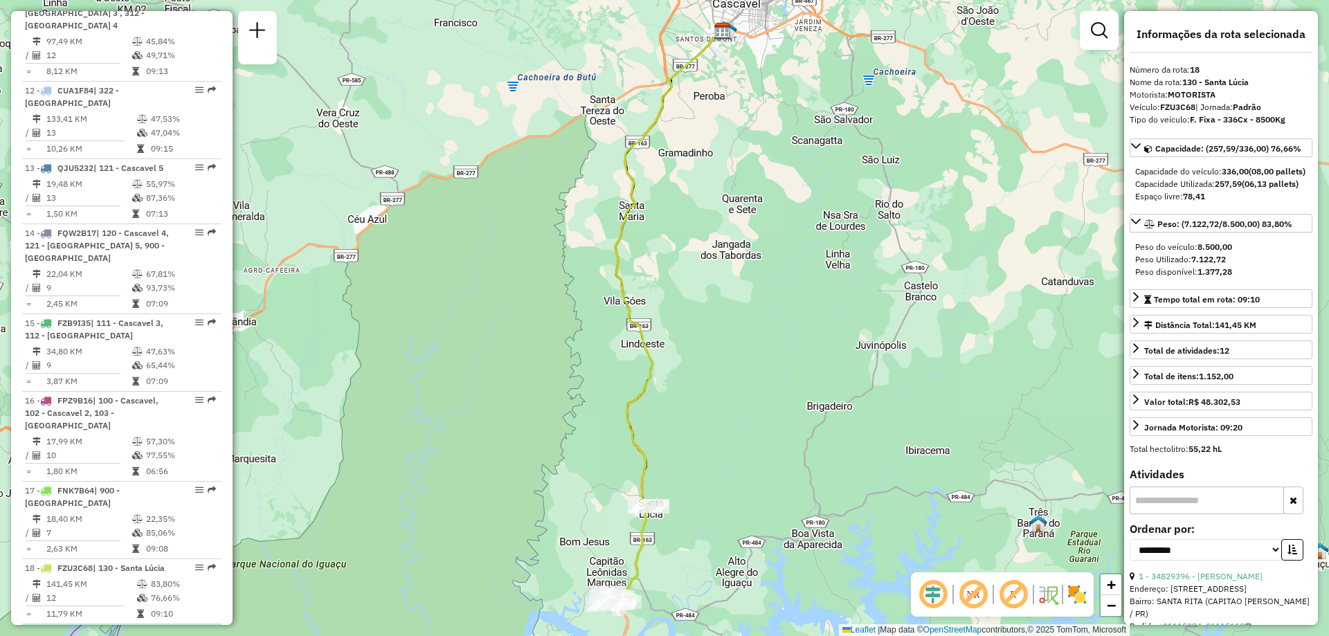
click at [90, 627] on div "19 - CUI1A06 | 122 - [GEOGRAPHIC_DATA]" at bounding box center [98, 639] width 147 height 25
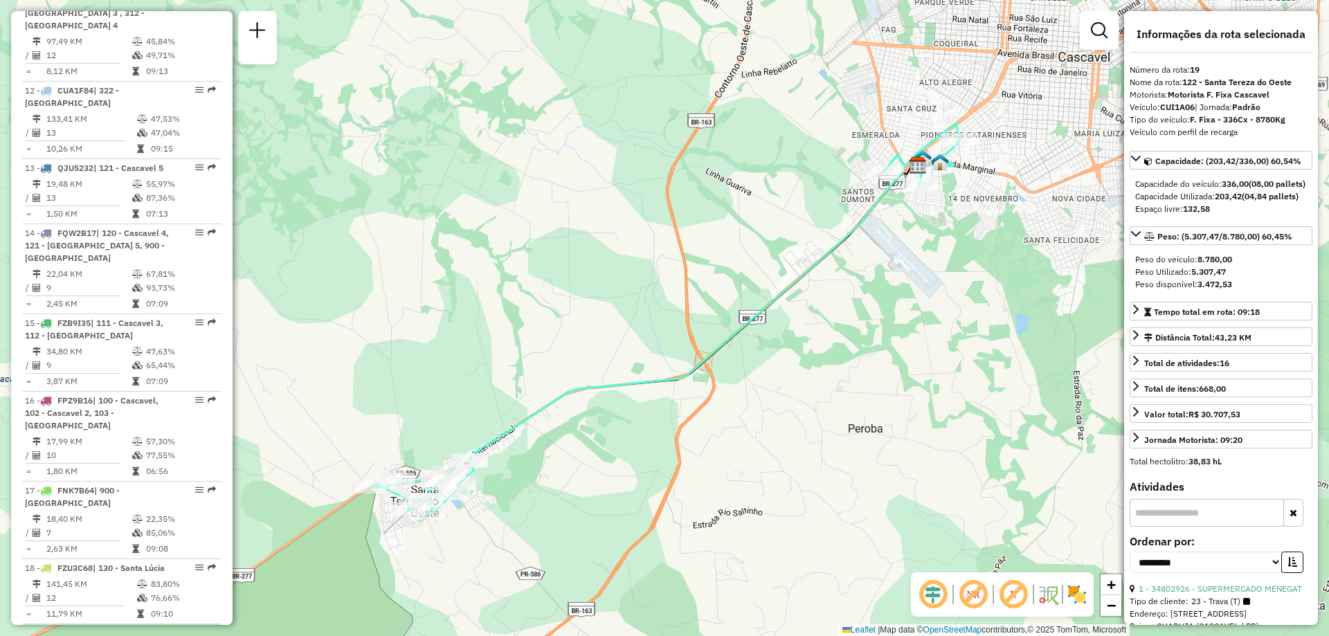
scroll to position [1713, 0]
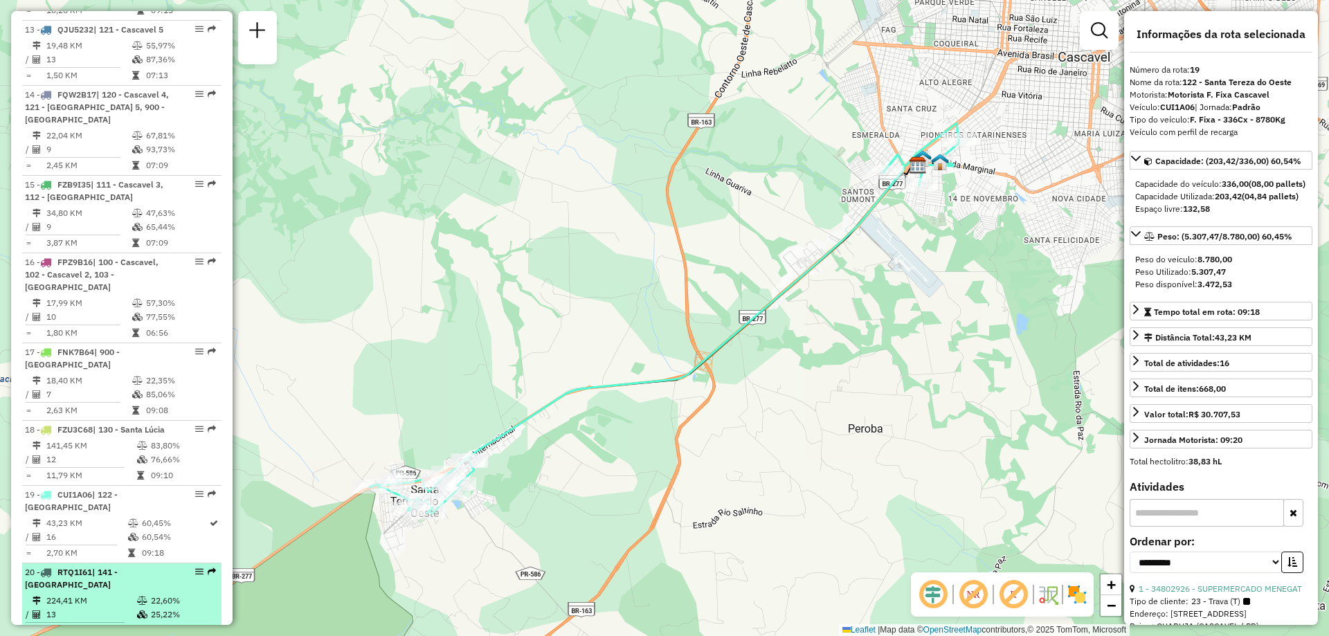
click at [114, 608] on td "13" at bounding box center [91, 615] width 91 height 14
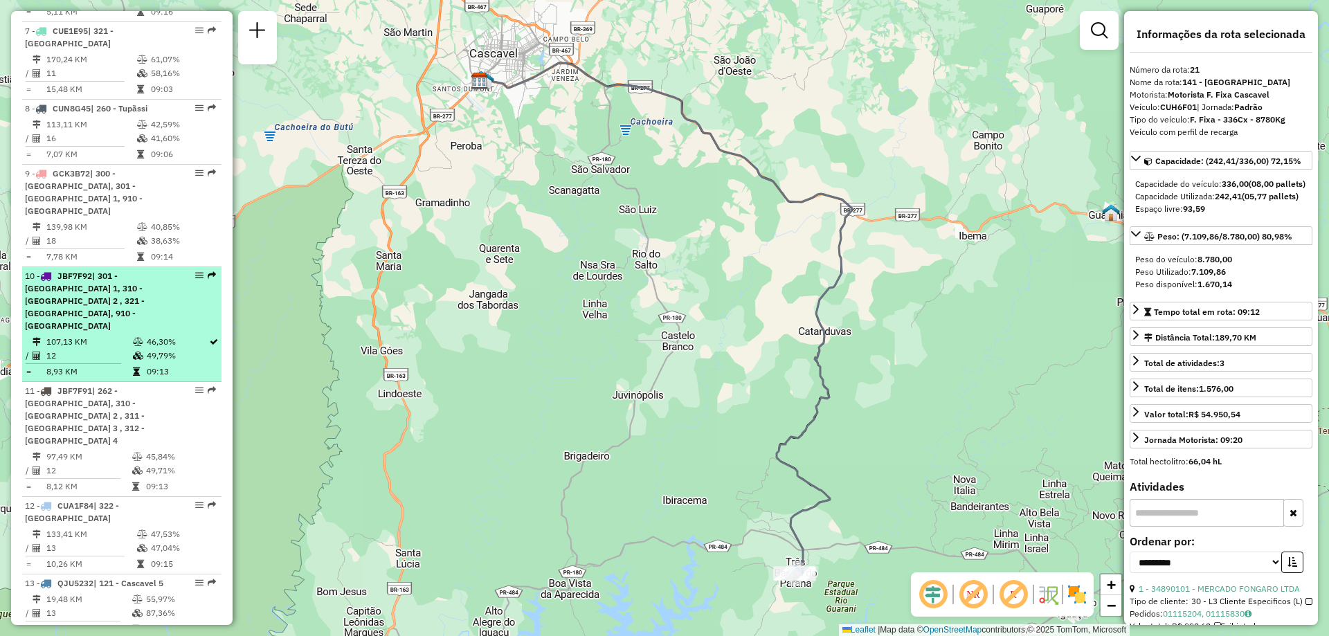
scroll to position [882, 0]
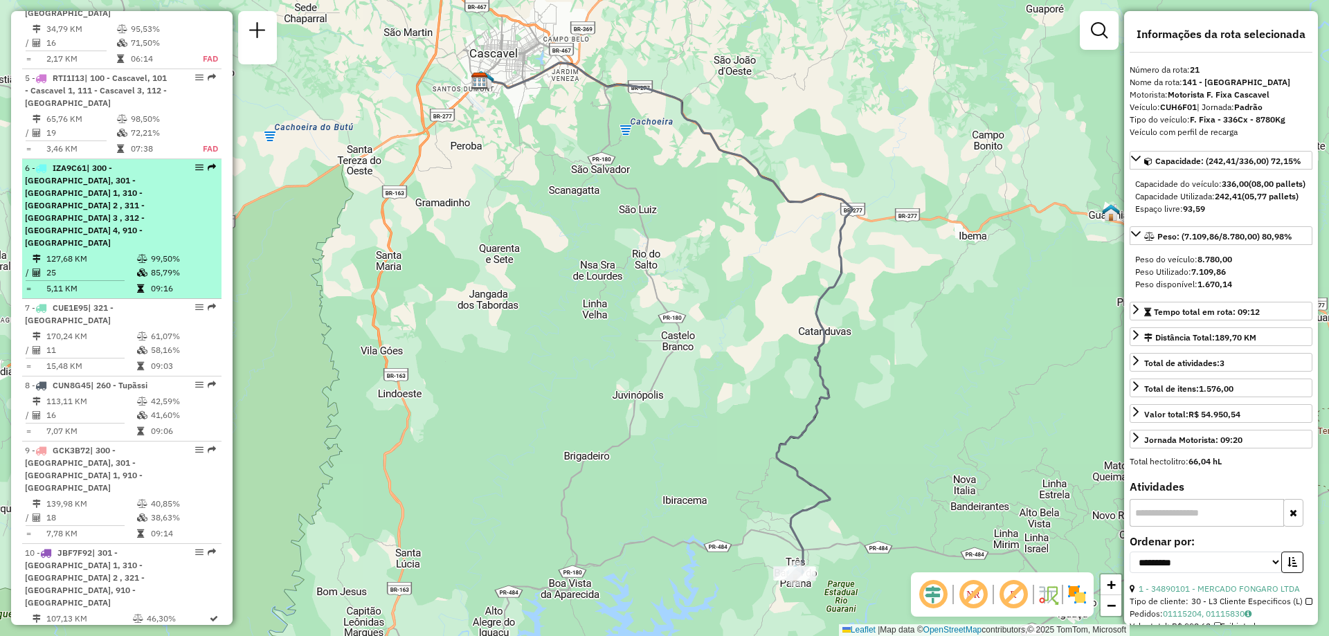
click at [114, 180] on div "6 - IZA9C61 | 300 - [GEOGRAPHIC_DATA], 301 - [GEOGRAPHIC_DATA] 1, 310 - [GEOGRA…" at bounding box center [98, 205] width 147 height 87
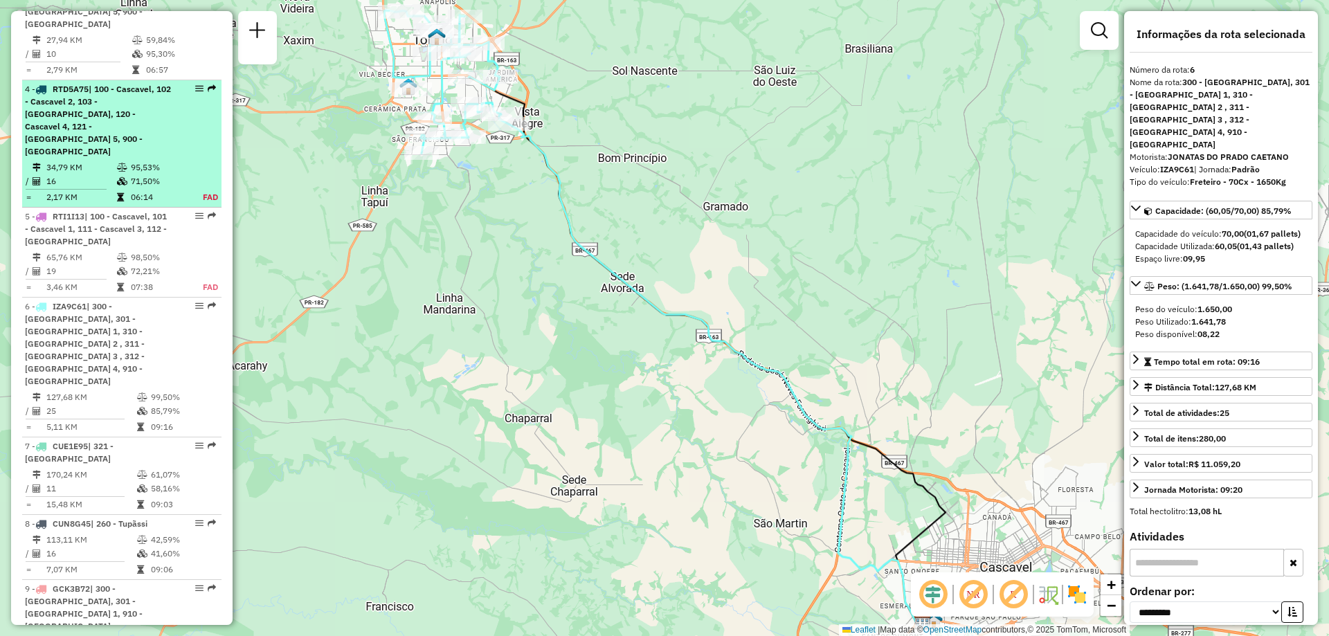
scroll to position [674, 0]
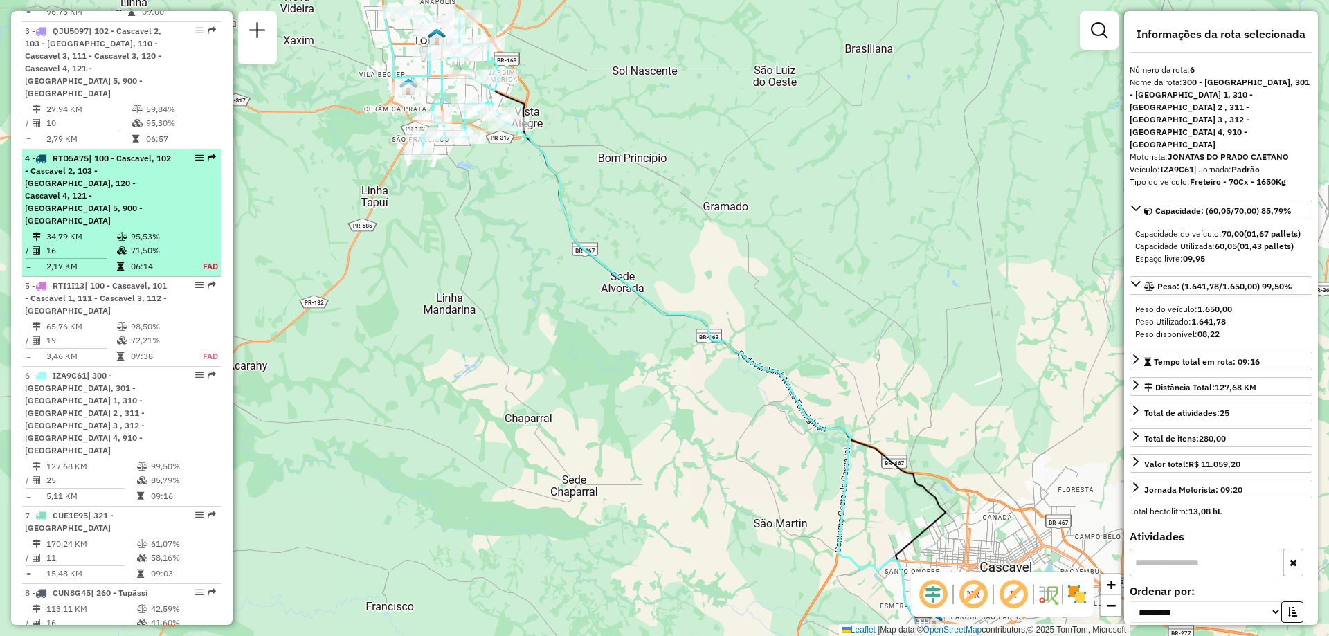
click at [86, 204] on li "4 - RTD5A75 | 100 - Cascavel, 102 - [GEOGRAPHIC_DATA] 2, 103 - [GEOGRAPHIC_DATA…" at bounding box center [121, 213] width 199 height 127
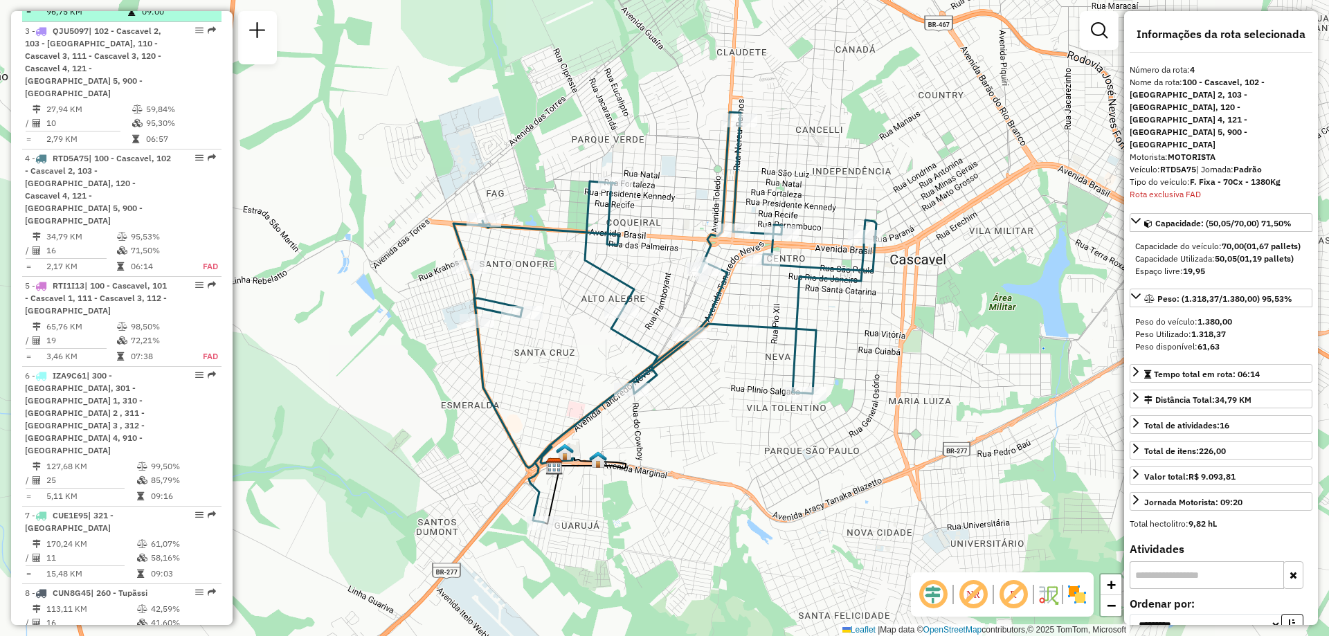
scroll to position [536, 0]
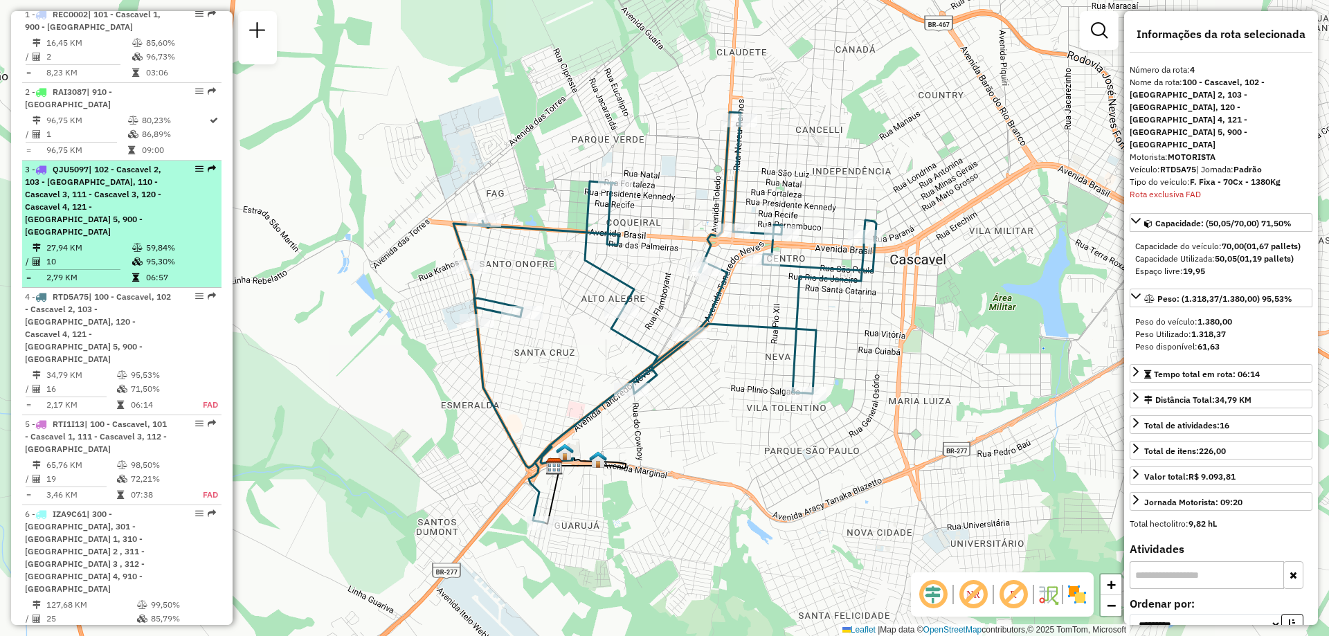
click at [101, 229] on div "3 - QJU5097 | 102 - Cascavel 2, 103 - [GEOGRAPHIC_DATA], 110 - Cascavel 3, 111 …" at bounding box center [98, 200] width 147 height 75
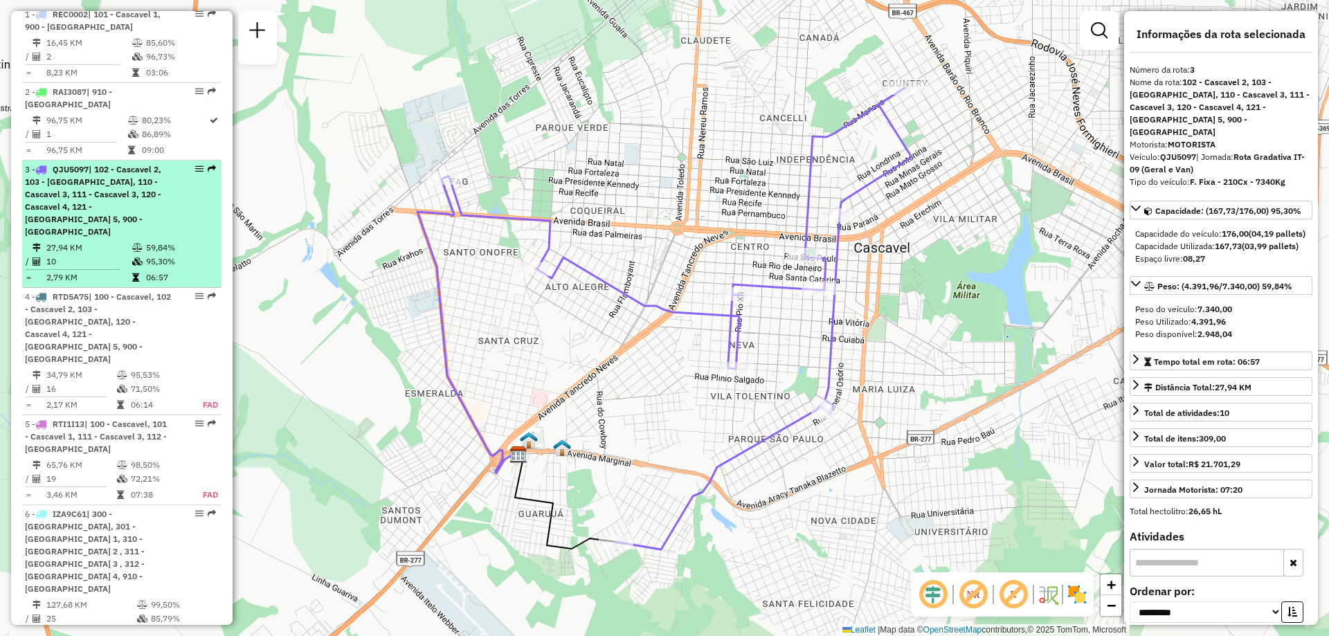
scroll to position [467, 0]
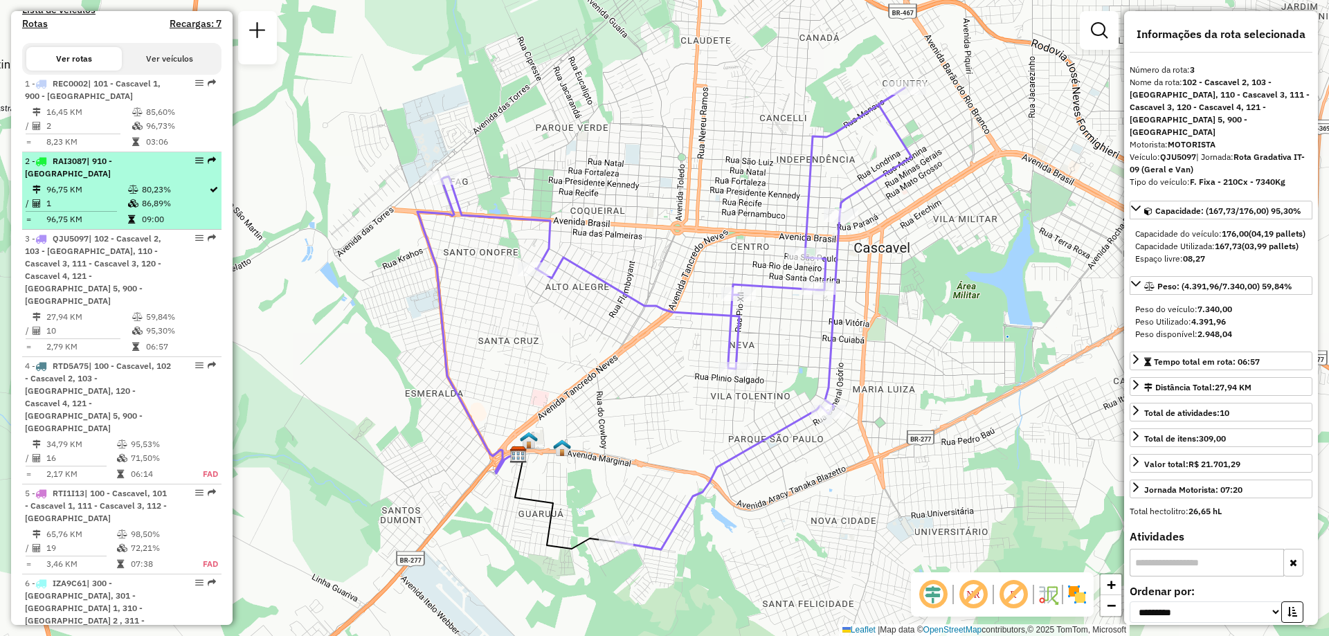
click at [90, 180] on div "2 - RAI3087 | 910 - [GEOGRAPHIC_DATA]" at bounding box center [98, 167] width 147 height 25
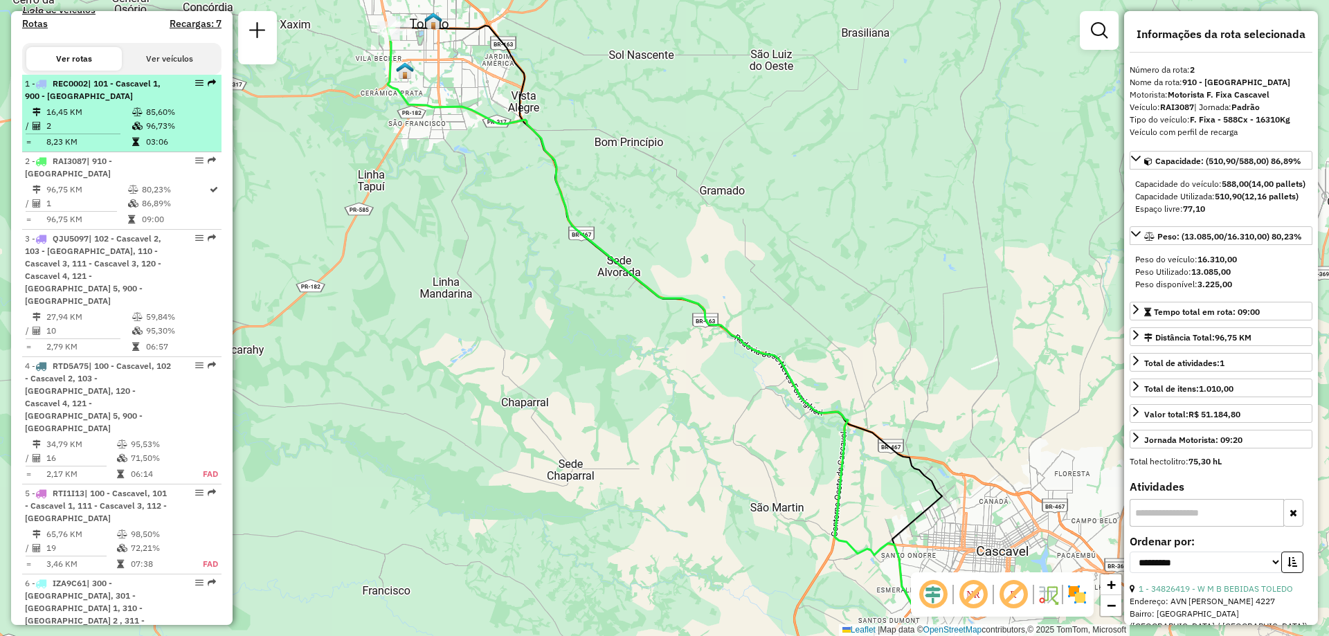
click at [98, 119] on td "16,45 KM" at bounding box center [89, 112] width 86 height 14
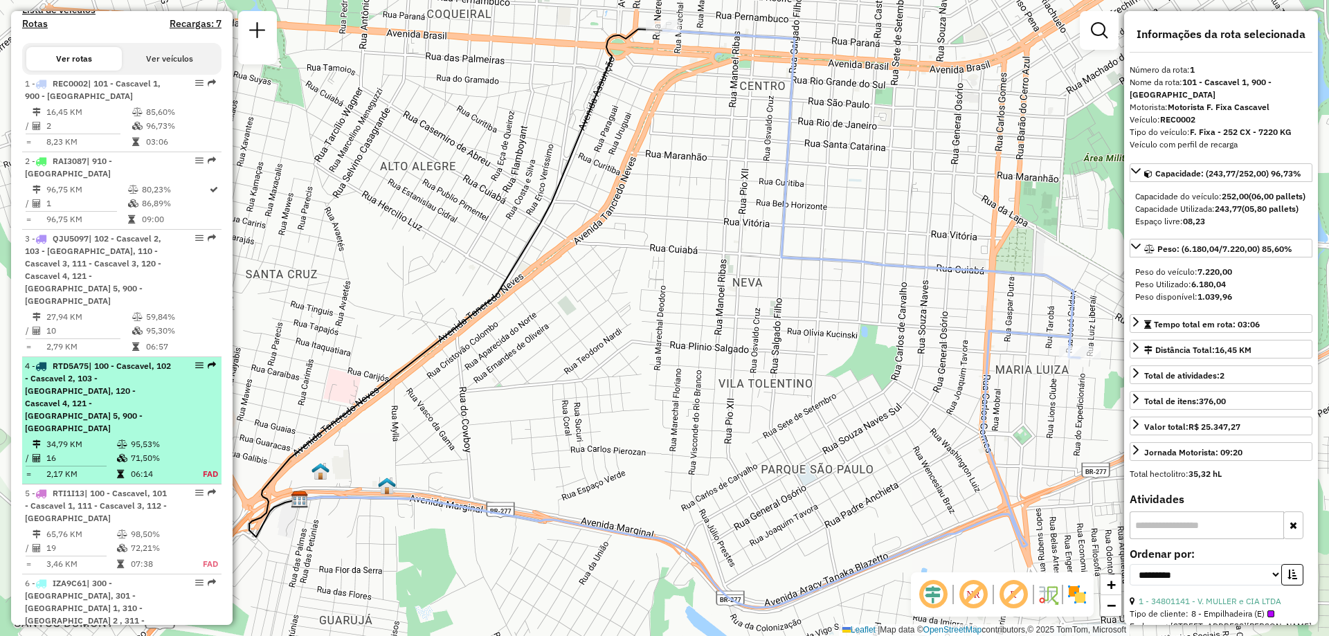
click at [100, 391] on span "| 100 - Cascavel, 102 - Cascavel 2, 103 - [GEOGRAPHIC_DATA], 120 - Cascavel 4, …" at bounding box center [98, 397] width 146 height 73
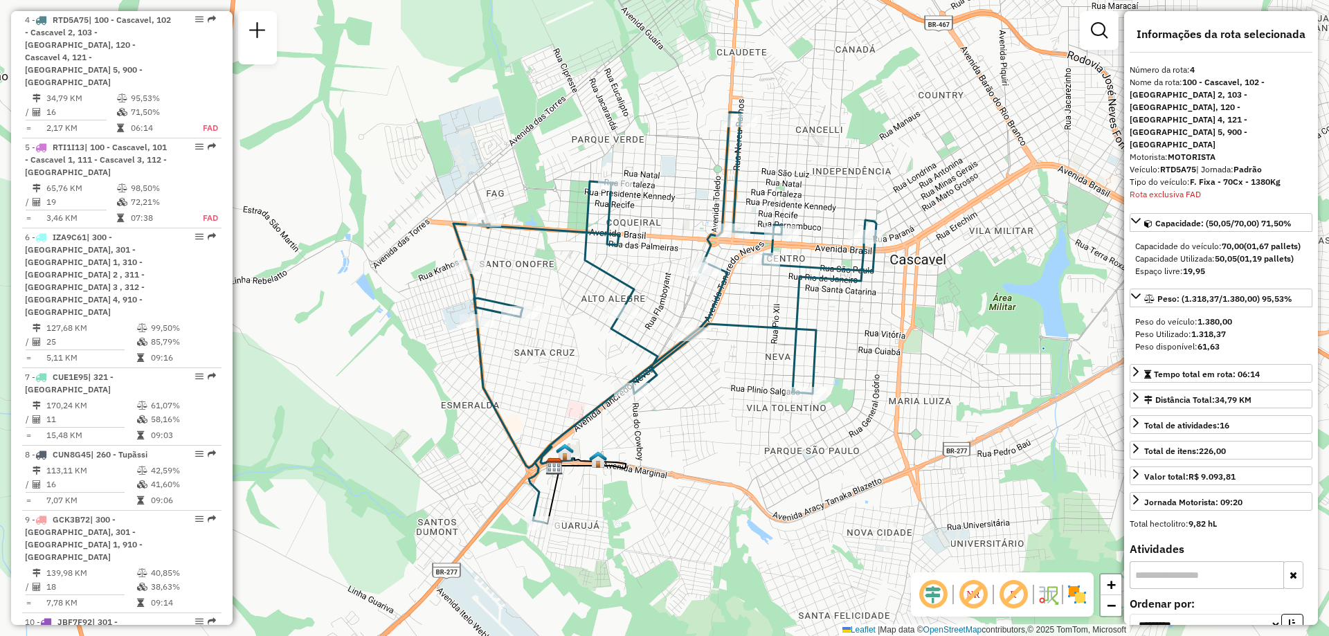
scroll to position [882, 0]
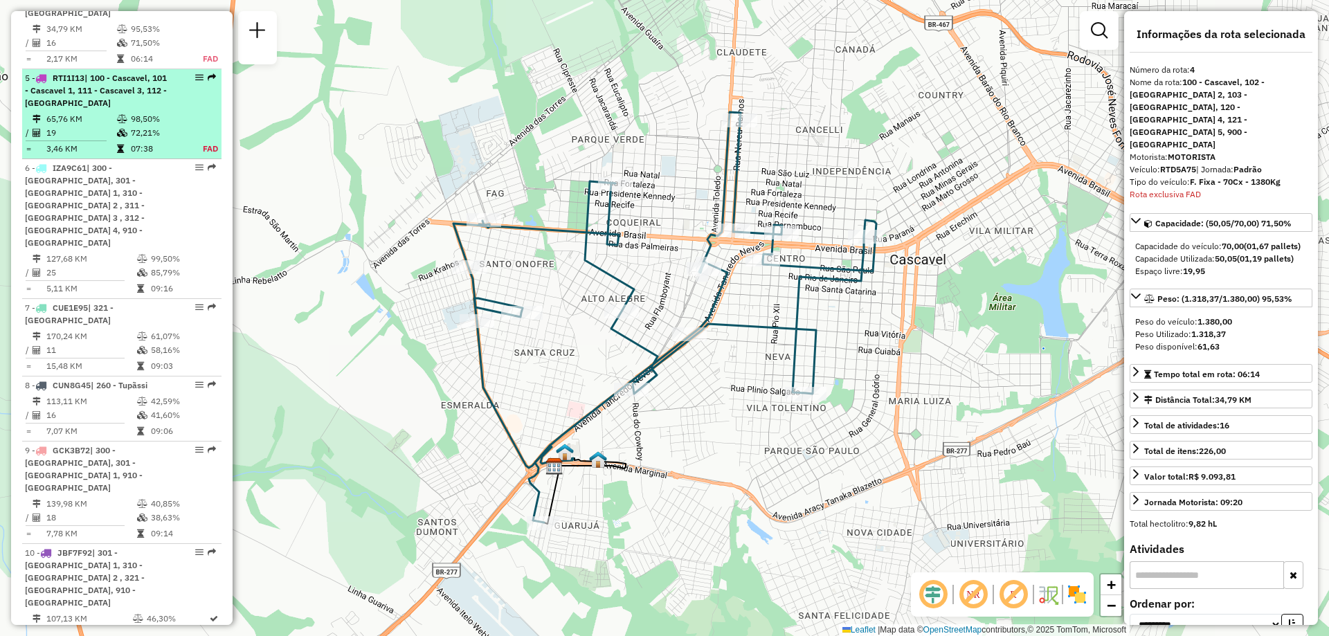
click at [102, 112] on td "65,76 KM" at bounding box center [81, 119] width 71 height 14
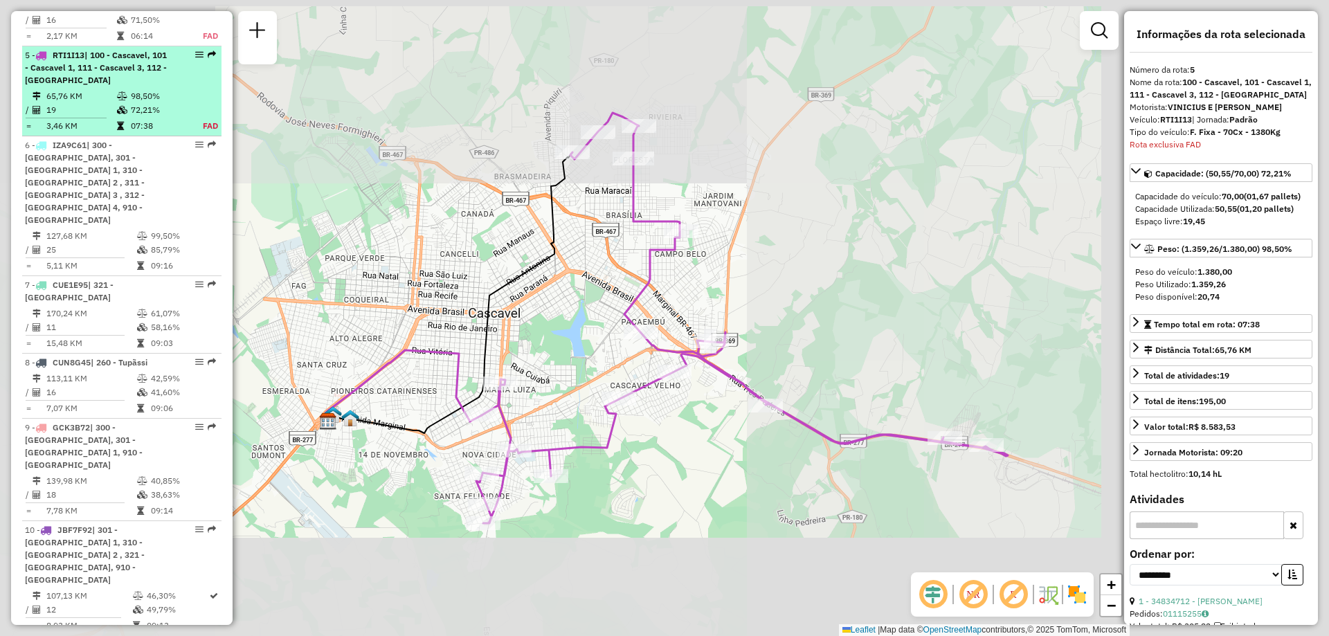
scroll to position [915, 0]
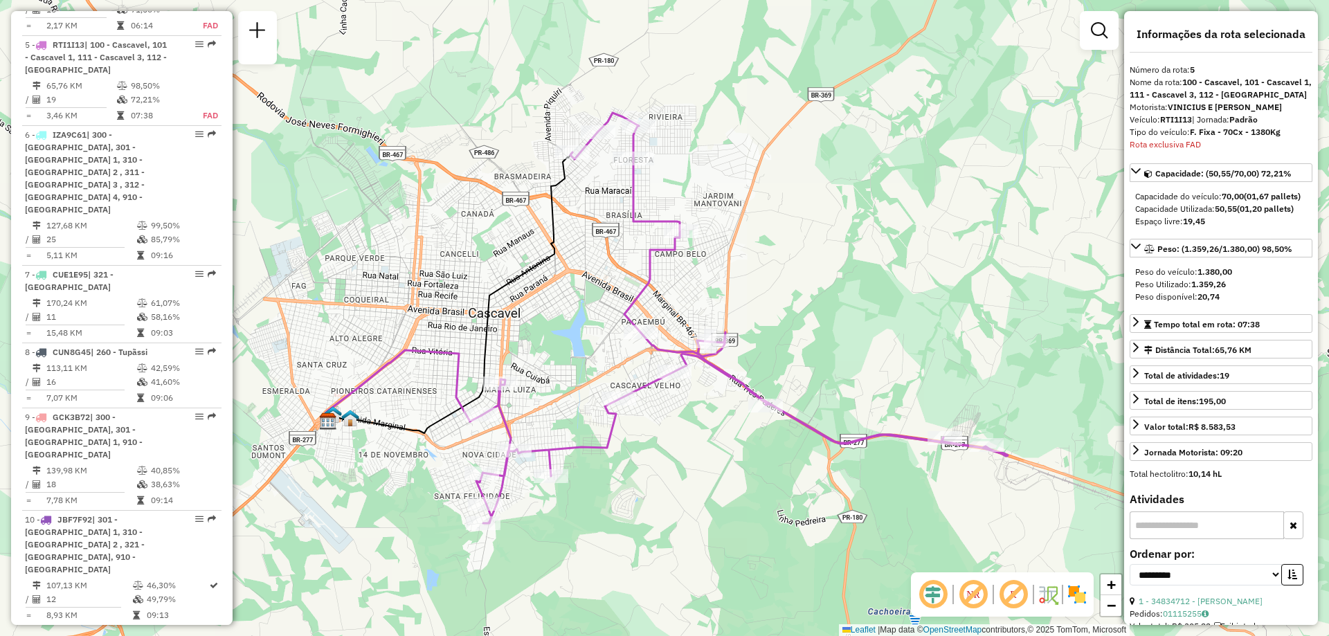
click at [967, 608] on em at bounding box center [973, 594] width 33 height 33
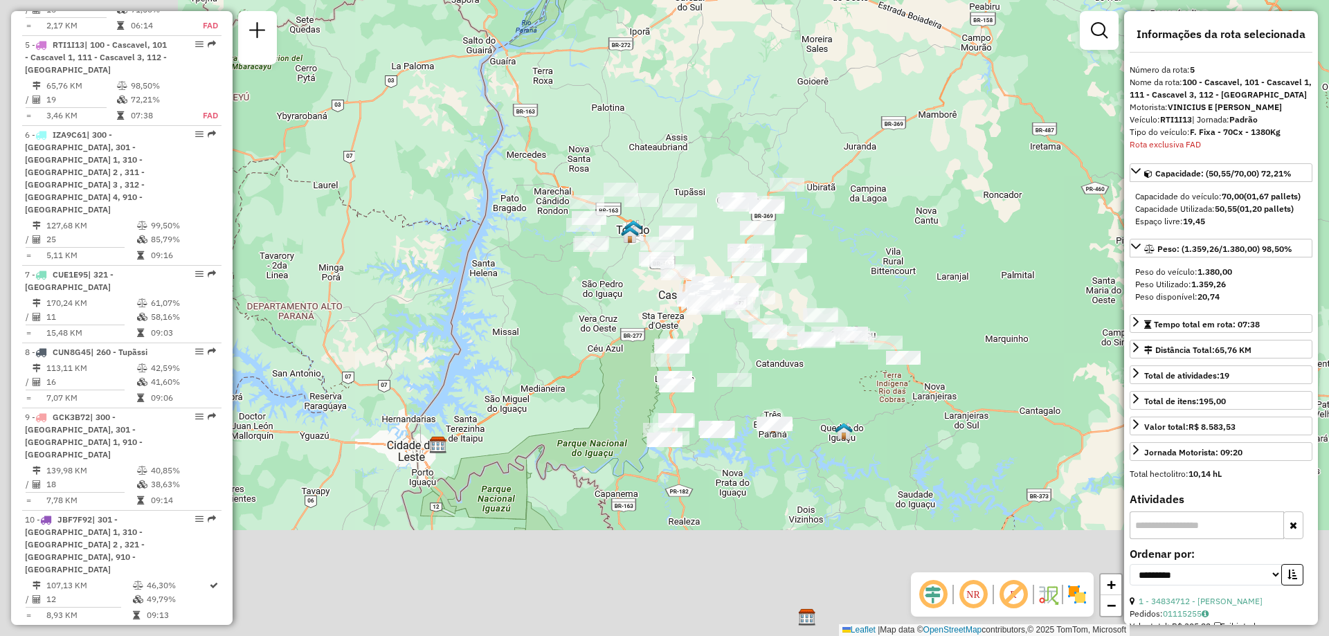
drag, startPoint x: 613, startPoint y: 455, endPoint x: 810, endPoint y: 282, distance: 262.0
click at [800, 289] on div "Janela de atendimento Grade de atendimento Capacidade Transportadoras Veículos …" at bounding box center [664, 318] width 1329 height 636
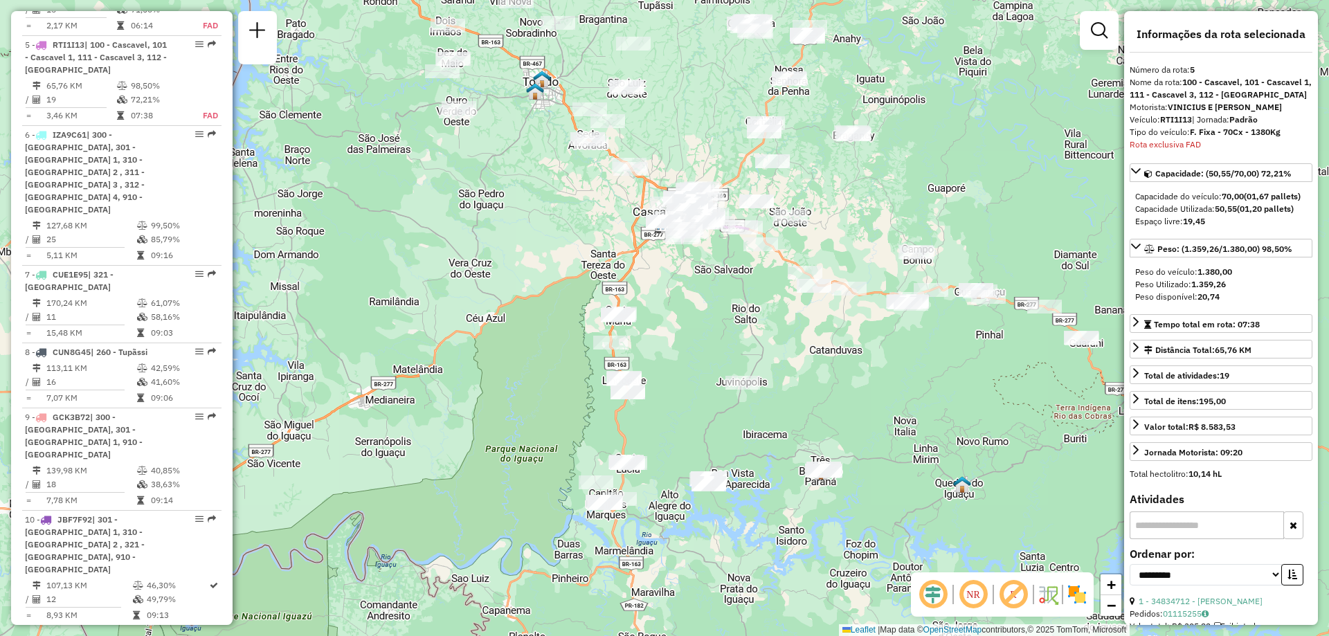
click at [977, 594] on em at bounding box center [973, 594] width 33 height 33
